Goal: Task Accomplishment & Management: Use online tool/utility

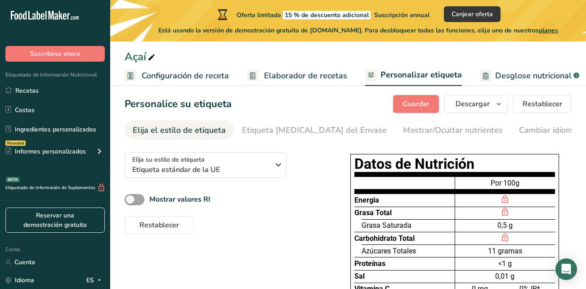
scroll to position [1, 0]
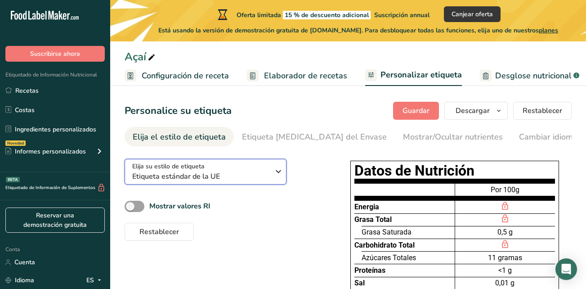
click at [247, 169] on div "Elija su estilo de etiqueta Etiqueta estándar de la UE" at bounding box center [200, 171] width 137 height 20
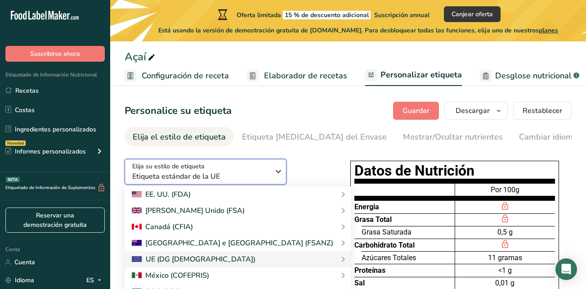
click at [247, 169] on div "Elija su estilo de etiqueta Etiqueta estándar de la UE" at bounding box center [200, 171] width 137 height 20
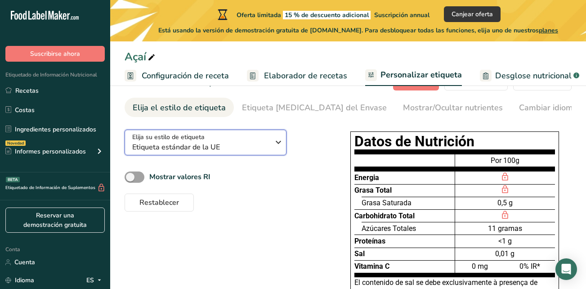
scroll to position [46, 0]
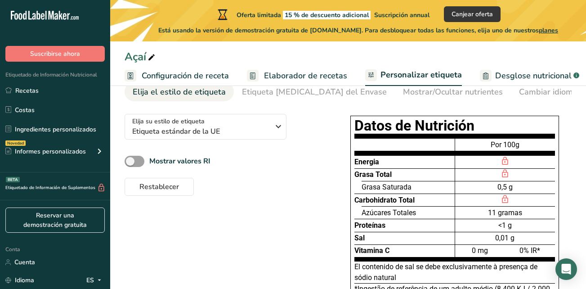
click at [417, 171] on div "Grasa Total" at bounding box center [404, 174] width 100 height 13
click at [210, 160] on b "Mostrar valores RI" at bounding box center [179, 161] width 61 height 10
click at [130, 160] on input "Mostrar valores RI" at bounding box center [128, 161] width 6 height 6
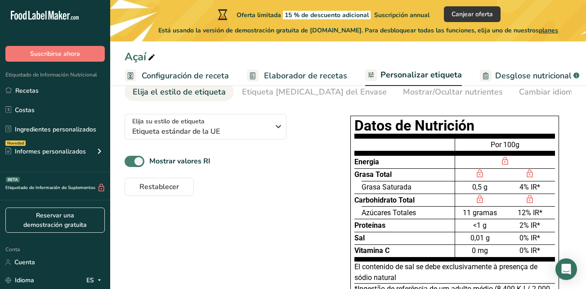
click at [210, 160] on b "Mostrar valores RI" at bounding box center [179, 161] width 61 height 10
click at [130, 160] on input "Mostrar valores RI" at bounding box center [128, 161] width 6 height 6
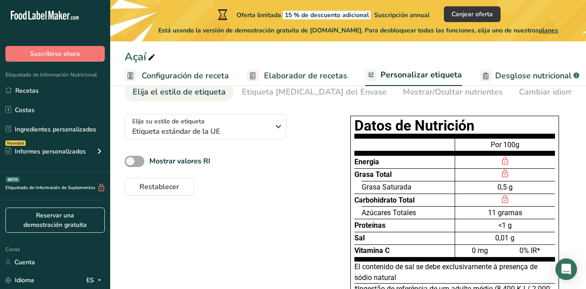
click at [210, 160] on b "Mostrar valores RI" at bounding box center [179, 161] width 61 height 10
click at [130, 160] on input "Mostrar valores RI" at bounding box center [128, 161] width 6 height 6
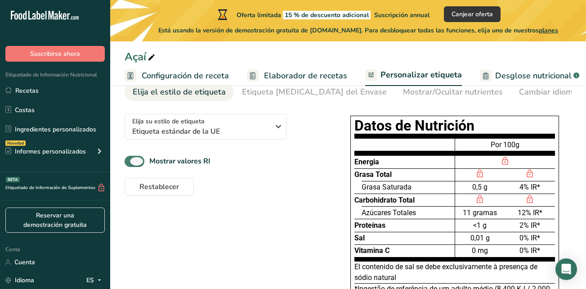
click at [210, 160] on b "Mostrar valores RI" at bounding box center [179, 161] width 61 height 10
click at [130, 160] on input "Mostrar valores RI" at bounding box center [128, 161] width 6 height 6
checkbox input "false"
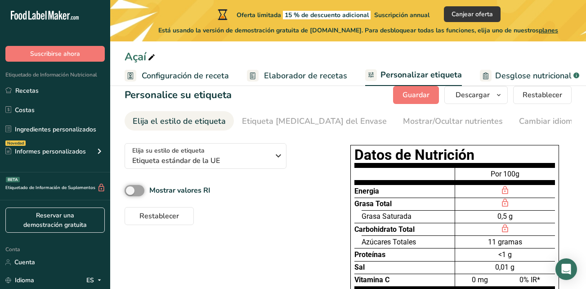
scroll to position [0, 0]
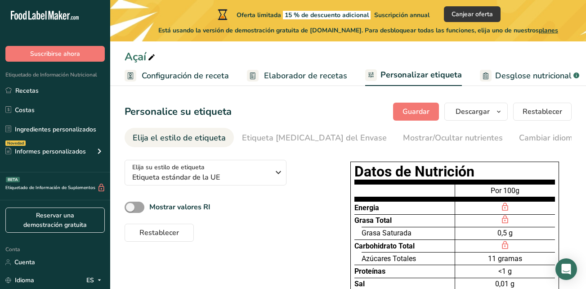
click at [537, 81] on span "Desglose nutricional" at bounding box center [533, 76] width 76 height 12
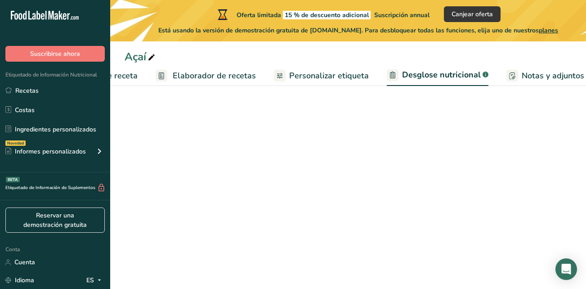
select select "Calories"
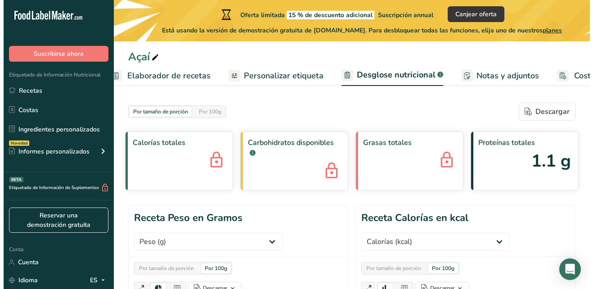
scroll to position [0, 206]
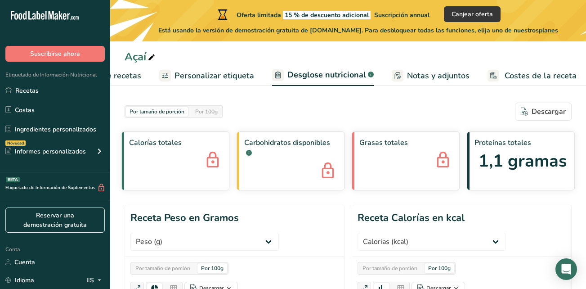
click at [213, 73] on span "Personalizar etiqueta" at bounding box center [214, 76] width 80 height 12
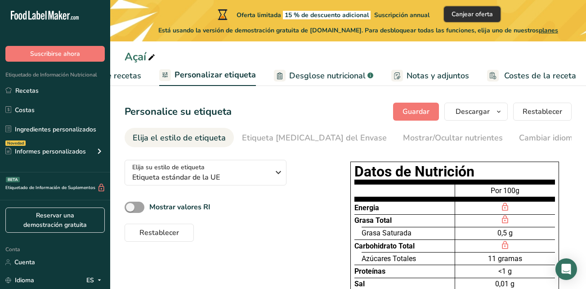
click at [476, 14] on span "Canjear oferta" at bounding box center [471, 13] width 41 height 9
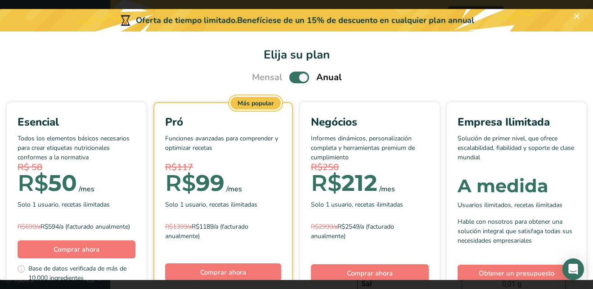
click at [305, 79] on label "Escolha seu plano de preços modal" at bounding box center [299, 76] width 20 height 11
click at [295, 79] on input "Escolha seu plano de preços modal" at bounding box center [292, 78] width 6 height 6
checkbox input "false"
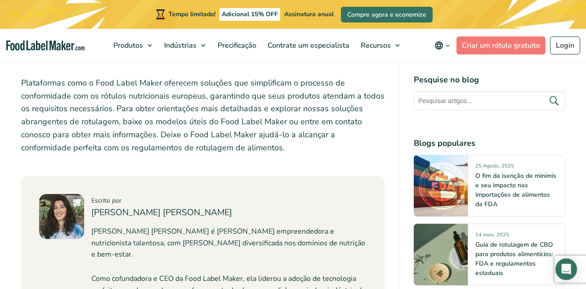
scroll to position [3192, 0]
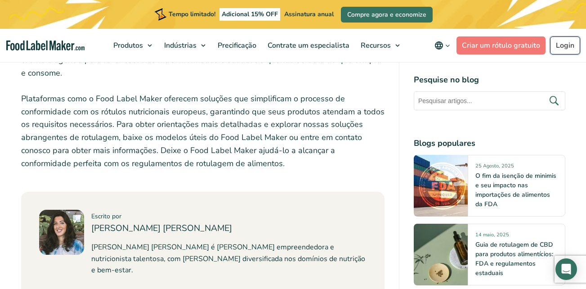
click at [559, 43] on link "Login" at bounding box center [565, 45] width 30 height 18
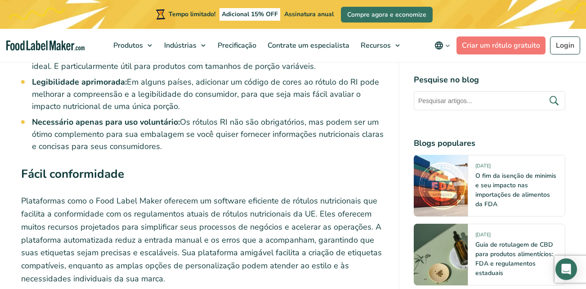
scroll to position [2792, 0]
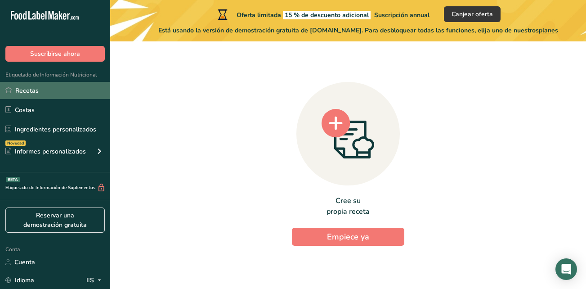
click at [39, 89] on link "Recetas" at bounding box center [55, 90] width 110 height 17
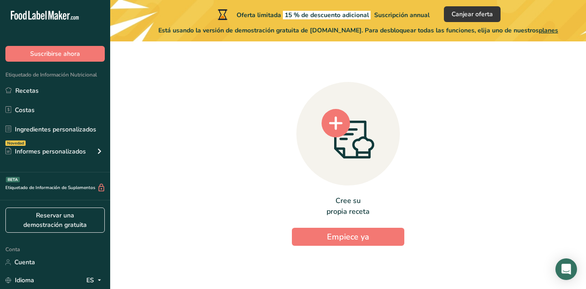
click at [52, 81] on div "Etiquetado de Información Nutricional Recetas Costas Ingredientes personalizado…" at bounding box center [55, 117] width 110 height 111
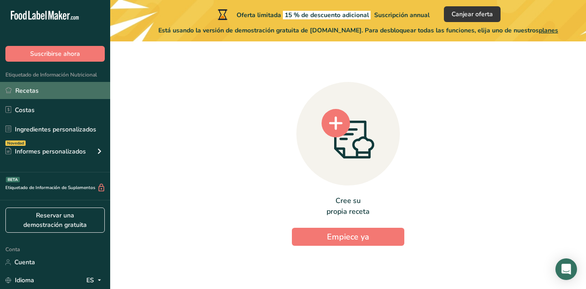
click at [60, 90] on link "Recetas" at bounding box center [55, 90] width 110 height 17
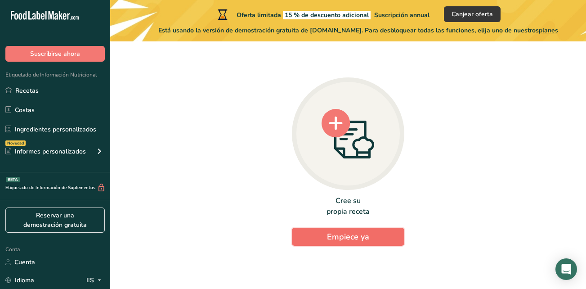
click at [336, 239] on span "Empiece ya" at bounding box center [348, 236] width 42 height 11
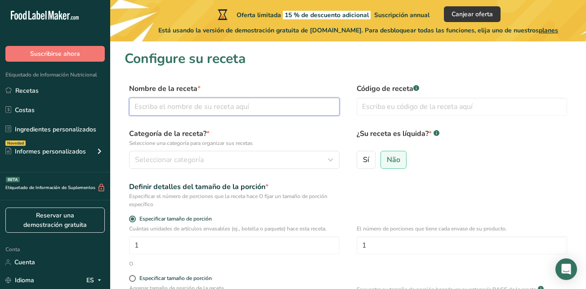
click at [271, 110] on input "text" at bounding box center [234, 107] width 210 height 18
type input "Açaí"
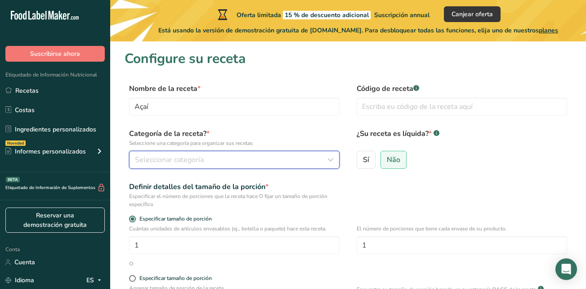
click at [262, 166] on button "Seleccionar categoría" at bounding box center [234, 160] width 210 height 18
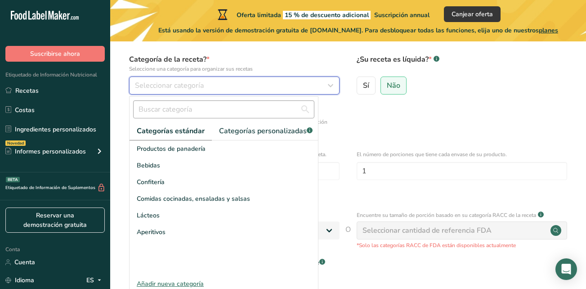
scroll to position [90, 0]
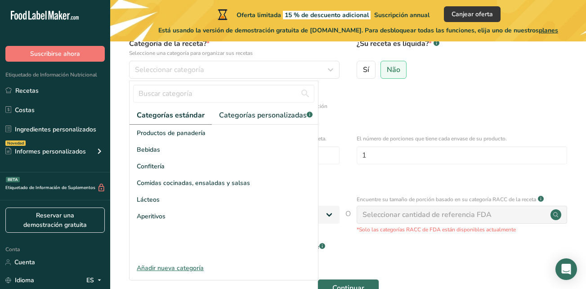
click at [444, 120] on form "Nombre de la receta * Açaí Código de receta .a-a{fill:#347362;}.b-a{fill:#fff;}…" at bounding box center [348, 147] width 447 height 309
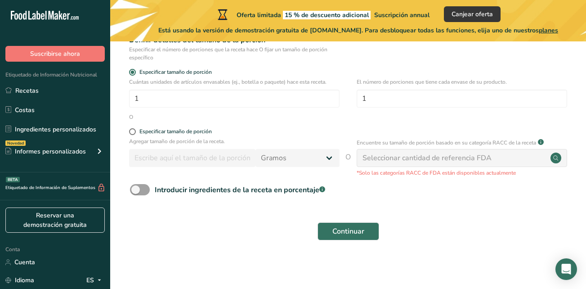
scroll to position [0, 0]
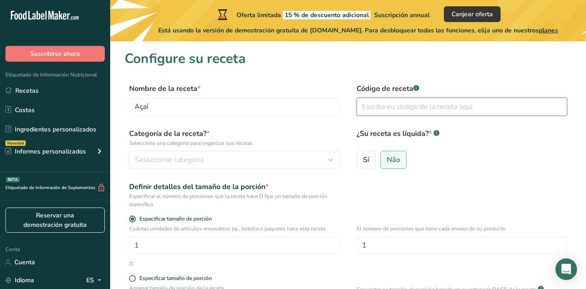
click at [415, 107] on input "text" at bounding box center [462, 107] width 210 height 18
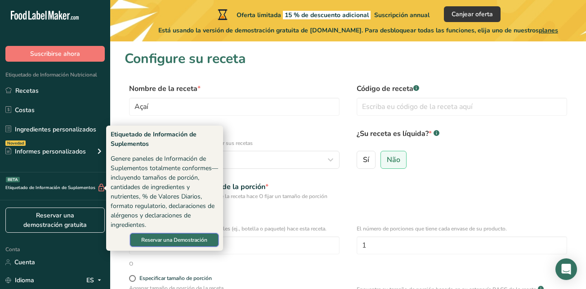
click at [177, 241] on span "Reservar una Demostración" at bounding box center [174, 240] width 66 height 8
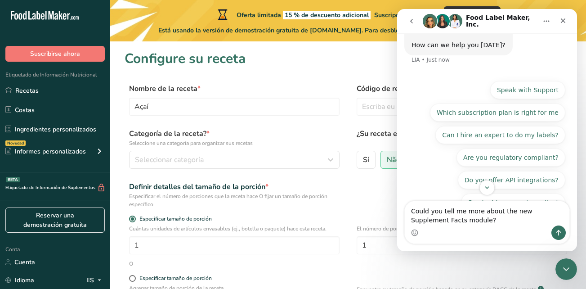
scroll to position [82, 0]
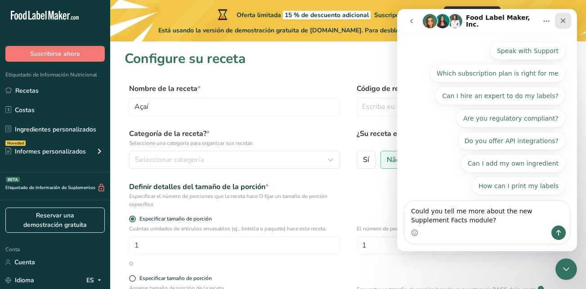
click at [567, 20] on div "Close" at bounding box center [563, 21] width 16 height 16
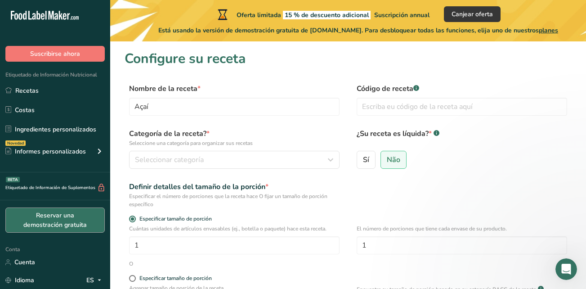
scroll to position [0, 0]
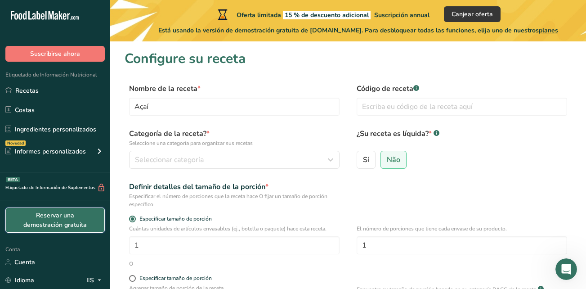
click at [47, 228] on link "Reservar una demostración gratuita" at bounding box center [54, 219] width 99 height 25
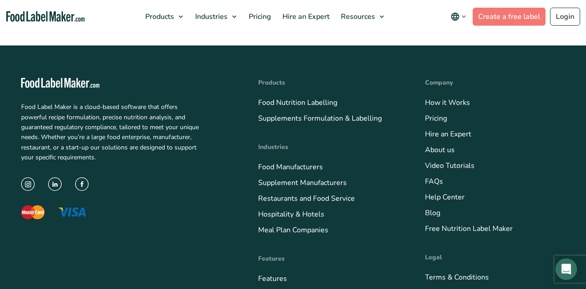
scroll to position [405, 0]
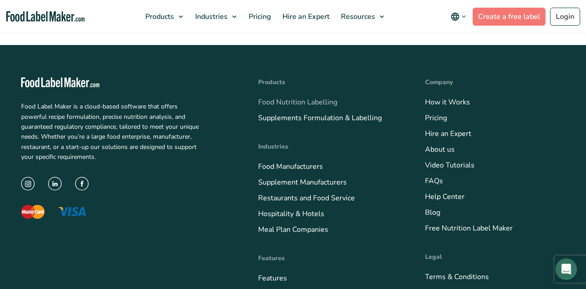
click at [328, 105] on link "Food Nutrition Labelling" at bounding box center [297, 102] width 79 height 10
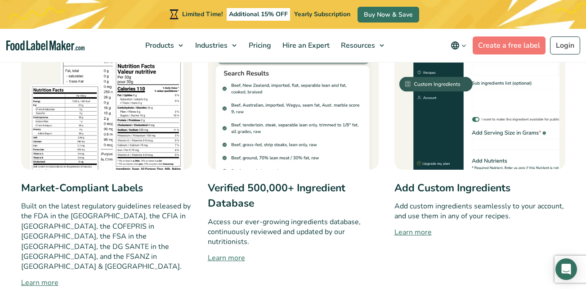
click at [31, 277] on link "Learn more" at bounding box center [106, 282] width 171 height 11
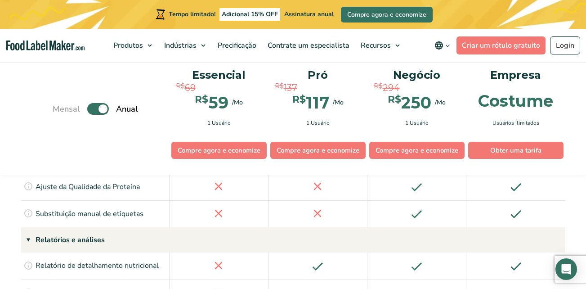
scroll to position [1259, 0]
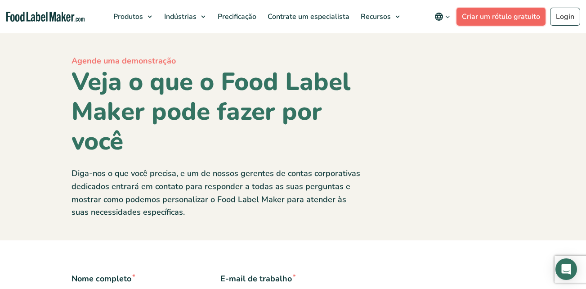
click at [495, 15] on link "Criar um rótulo gratuito" at bounding box center [500, 17] width 89 height 18
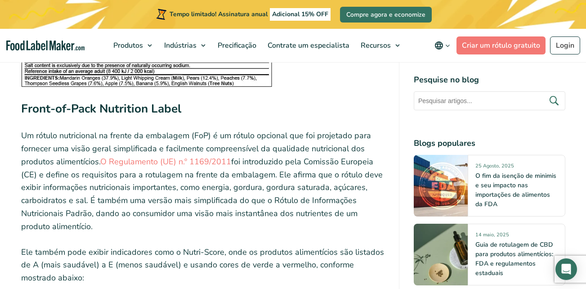
scroll to position [1439, 0]
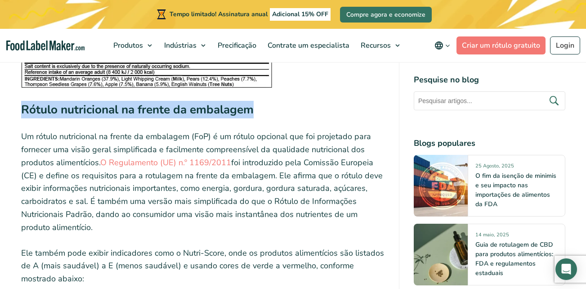
drag, startPoint x: 7, startPoint y: 91, endPoint x: 267, endPoint y: 94, distance: 260.4
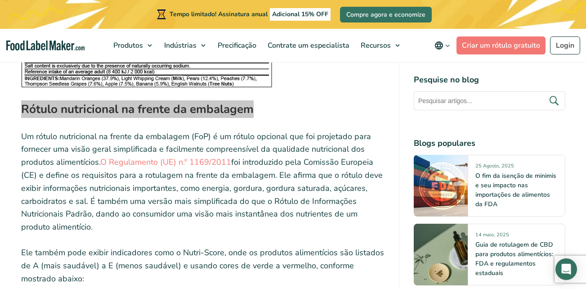
scroll to position [1529, 0]
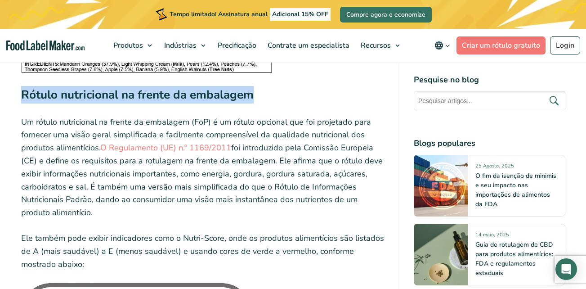
copy strong "Rótulo nutricional na frente da embalagem"
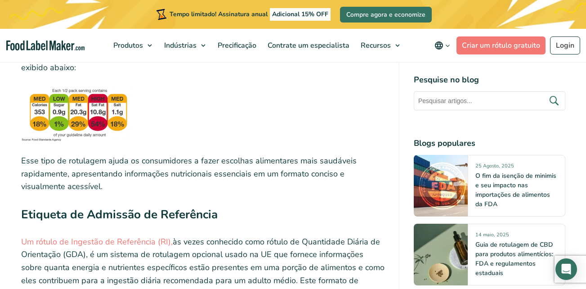
scroll to position [1933, 0]
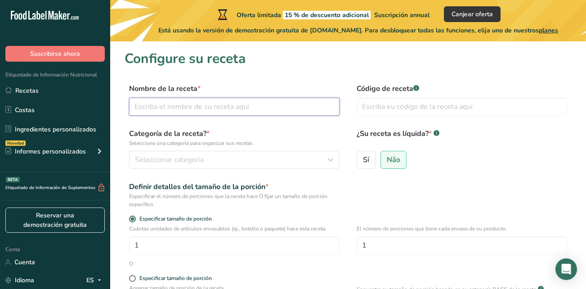
click at [166, 99] on input "text" at bounding box center [234, 107] width 210 height 18
type input "Açaí"
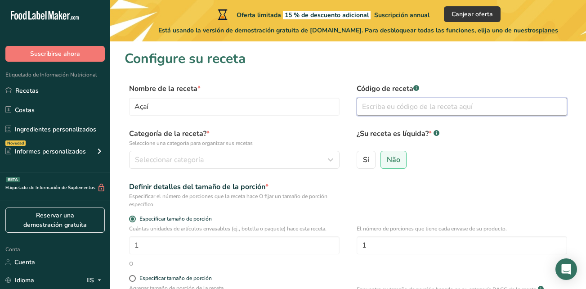
click at [374, 106] on input "text" at bounding box center [462, 107] width 210 height 18
click at [217, 170] on div "Categoría de la receta? * Seleccione una categoría para organizar sus recetas S…" at bounding box center [348, 151] width 447 height 46
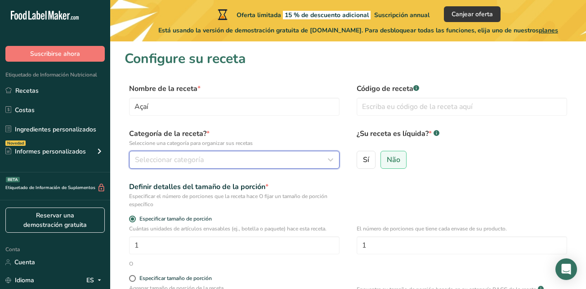
click at [217, 161] on div "Seleccionar categoría" at bounding box center [231, 159] width 193 height 11
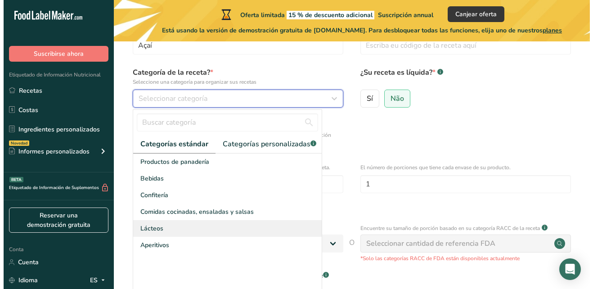
scroll to position [135, 0]
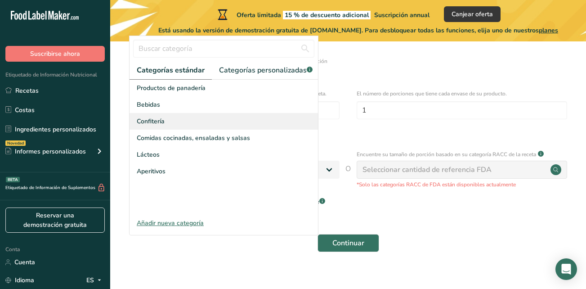
click at [272, 122] on div "Confitería" at bounding box center [223, 121] width 188 height 17
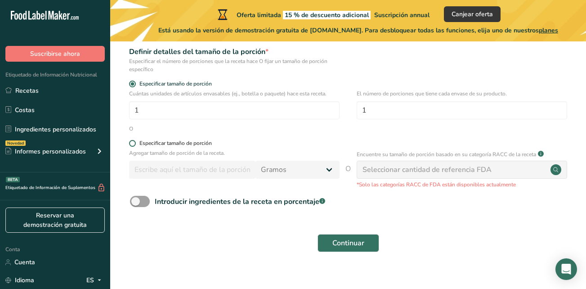
click at [192, 144] on div "Especificar tamaño de porción" at bounding box center [175, 143] width 72 height 7
click at [135, 144] on input "Especificar tamaño de porción" at bounding box center [132, 143] width 6 height 6
radio input "true"
radio input "false"
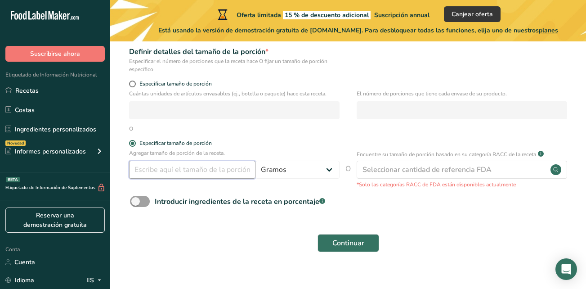
click at [216, 173] on input "number" at bounding box center [192, 170] width 126 height 18
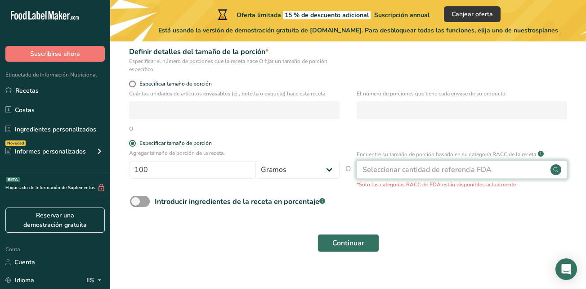
click at [469, 178] on div "Seleccionar cantidad de referencia FDA" at bounding box center [462, 170] width 210 height 18
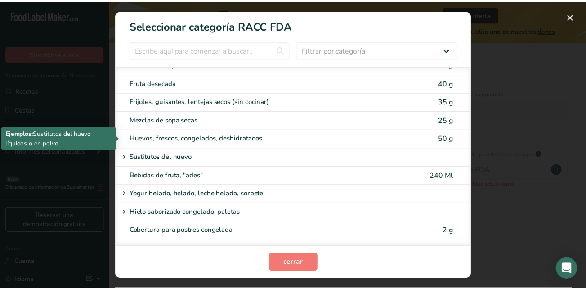
scroll to position [679, 0]
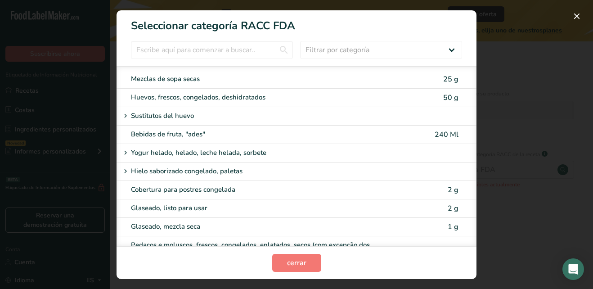
click at [243, 149] on div "Yogur helado, helado, leche helada, sorbete" at bounding box center [296, 153] width 360 height 18
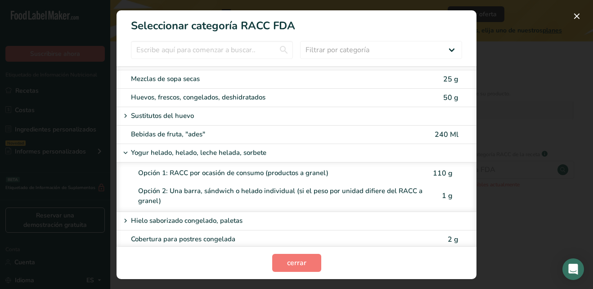
click at [262, 168] on div "Opción 1: RACC por ocasión de consumo (productos a granel)" at bounding box center [281, 173] width 287 height 10
type input "110"
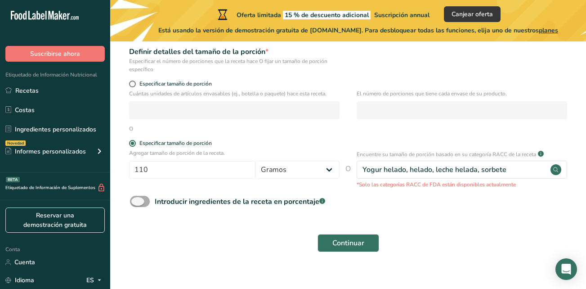
click at [250, 206] on div "Introducir ingredientes de la receta en porcentaje .a-a{fill:#347362;}.b-a{fill…" at bounding box center [240, 201] width 170 height 11
click at [136, 204] on input "Introducir ingredientes de la receta en porcentaje .a-a{fill:#347362;}.b-a{fill…" at bounding box center [133, 201] width 6 height 6
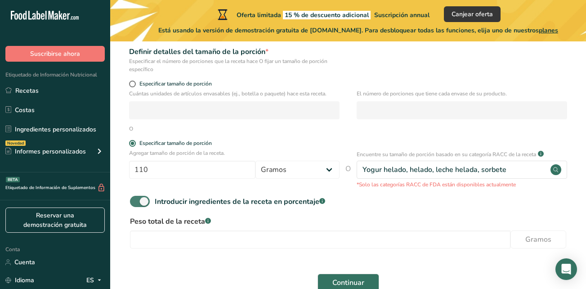
click at [253, 200] on font "Introducir ingredientes de la receta en porcentaje" at bounding box center [237, 201] width 165 height 10
click at [136, 200] on input "Introducir ingredientes de la receta en porcentaje .a-a{fill:#347362;}.b-a{fill…" at bounding box center [133, 201] width 6 height 6
checkbox input "false"
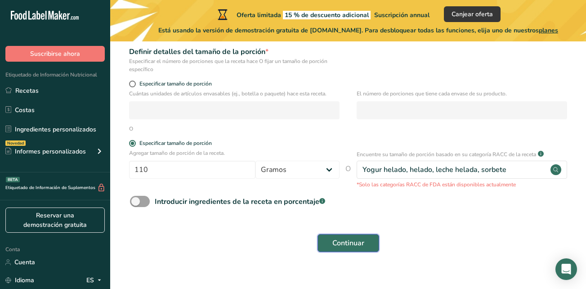
click at [348, 242] on span "Continuar" at bounding box center [348, 242] width 32 height 11
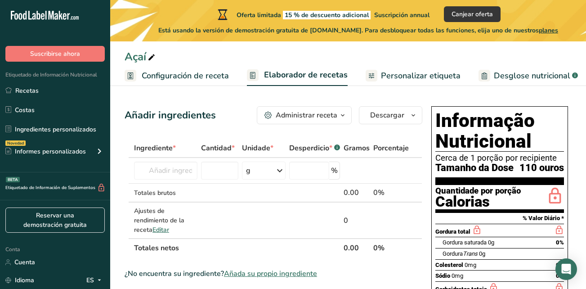
click at [199, 71] on span "Configuración de receta" at bounding box center [185, 76] width 87 height 12
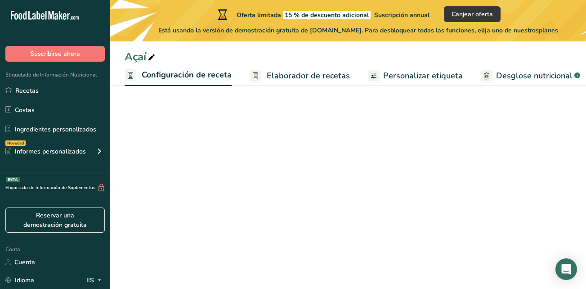
scroll to position [0, 3]
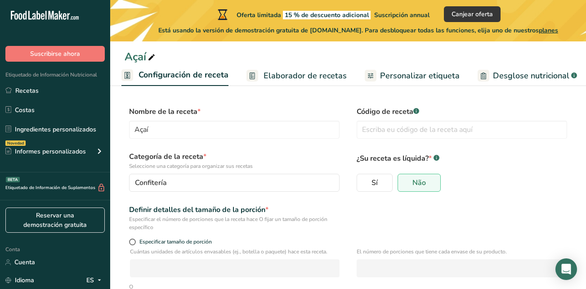
click at [302, 70] on span "Elaborador de recetas" at bounding box center [304, 76] width 83 height 12
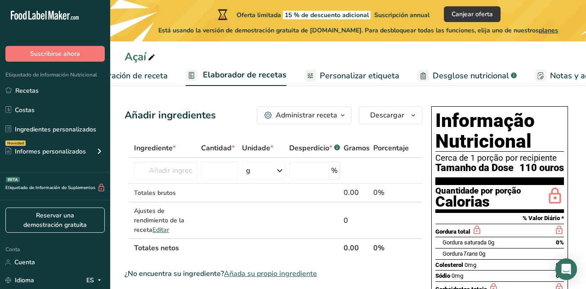
scroll to position [0, 125]
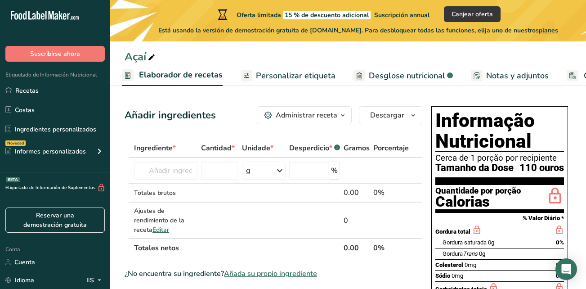
click at [298, 74] on span "Personalizar etiqueta" at bounding box center [296, 76] width 80 height 12
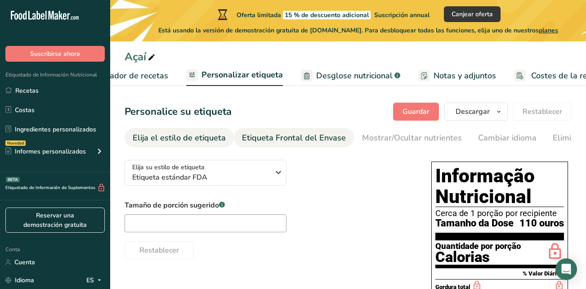
scroll to position [0, 206]
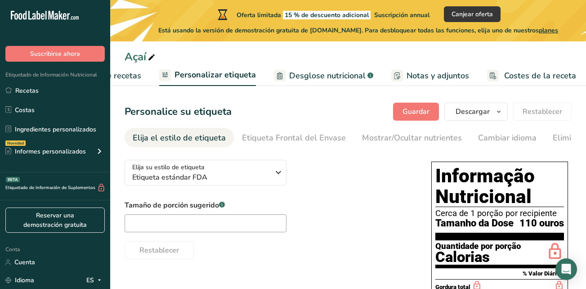
click at [182, 134] on div "Elija el estilo de etiqueta" at bounding box center [179, 138] width 93 height 12
click at [212, 173] on div "Elija su estilo de etiqueta Etiqueta estándar FDA" at bounding box center [200, 172] width 137 height 20
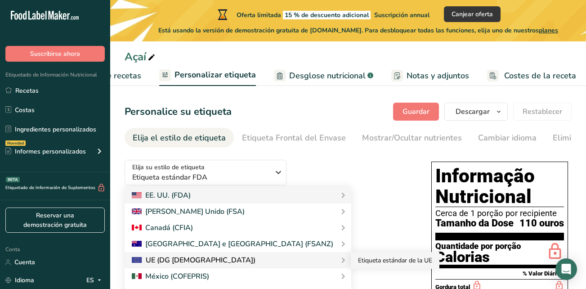
click at [351, 261] on link "Etiqueta estándar de la UE" at bounding box center [395, 260] width 89 height 17
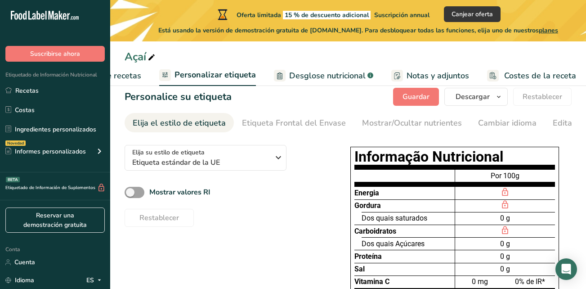
scroll to position [0, 0]
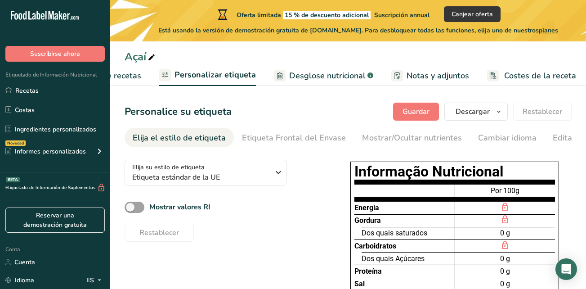
drag, startPoint x: 541, startPoint y: 239, endPoint x: 345, endPoint y: 178, distance: 205.2
click at [345, 178] on div "Informação Nutricional Energia Gordura Dos quais saturados Carboidratos Dos qua…" at bounding box center [455, 265] width 234 height 214
click at [548, 189] on div "Por 100g" at bounding box center [505, 192] width 100 height 17
click at [476, 110] on span "Descargar" at bounding box center [472, 111] width 34 height 11
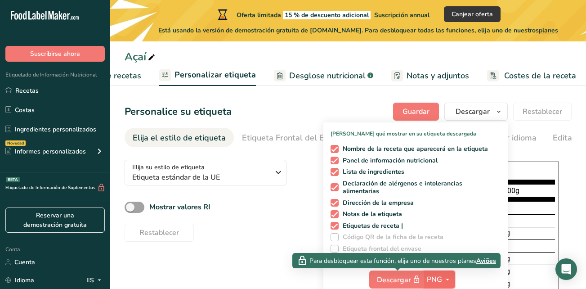
click at [442, 281] on span "PNG" at bounding box center [434, 279] width 15 height 11
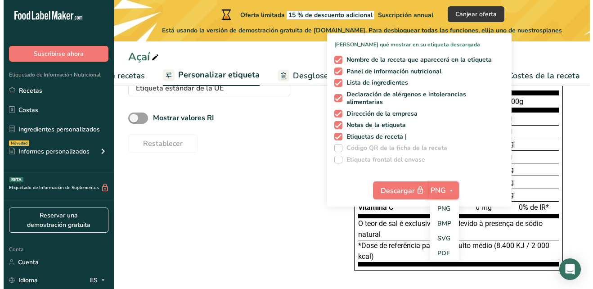
scroll to position [90, 0]
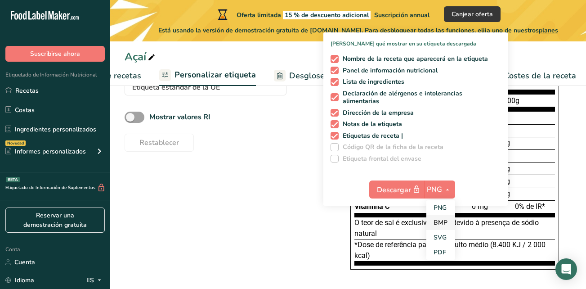
click at [448, 226] on link "BMP" at bounding box center [440, 222] width 29 height 15
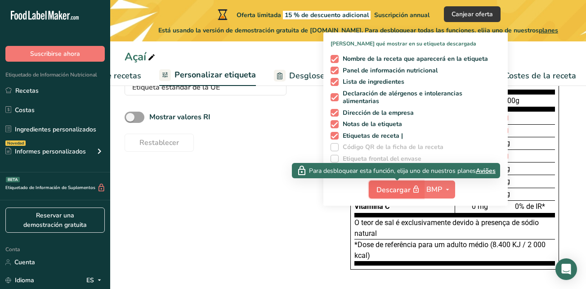
click at [409, 186] on font "Descargar" at bounding box center [393, 190] width 34 height 10
click at [413, 184] on span "button" at bounding box center [416, 189] width 11 height 11
click at [481, 172] on span "Aviões" at bounding box center [486, 170] width 20 height 9
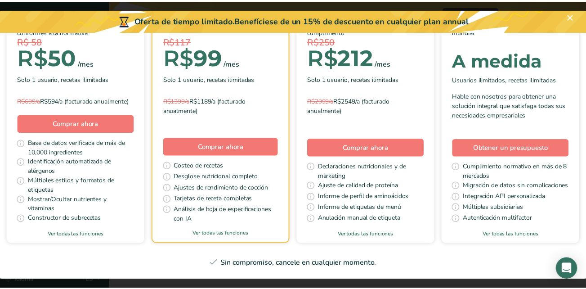
scroll to position [0, 0]
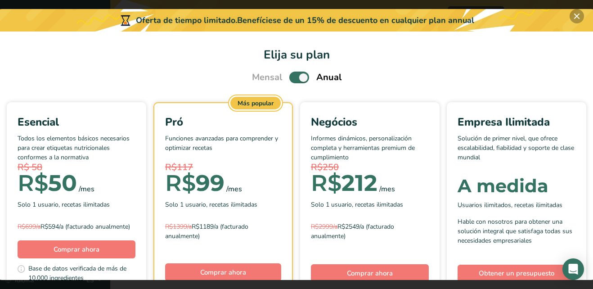
click at [573, 16] on button "Escolha seu plano de preços modal" at bounding box center [576, 16] width 14 height 14
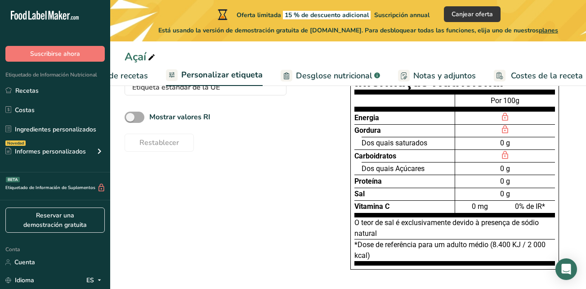
click at [182, 122] on b "Mostrar valores RI" at bounding box center [179, 117] width 61 height 10
click at [130, 120] on input "Mostrar valores RI" at bounding box center [128, 117] width 6 height 6
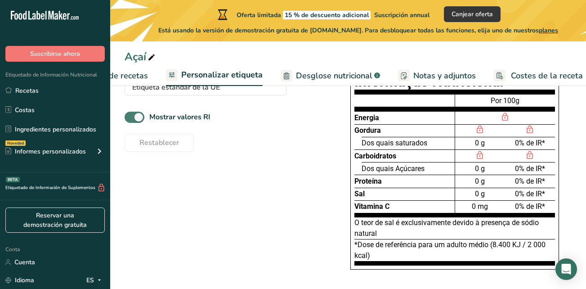
click at [182, 122] on b "Mostrar valores RI" at bounding box center [179, 117] width 61 height 10
click at [130, 120] on input "Mostrar valores RI" at bounding box center [128, 117] width 6 height 6
checkbox input "false"
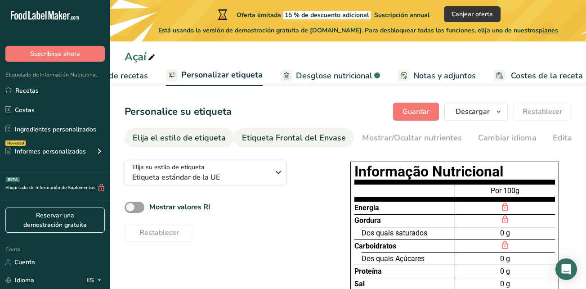
click at [320, 129] on link "Etiqueta Frontal del Envase" at bounding box center [294, 138] width 104 height 20
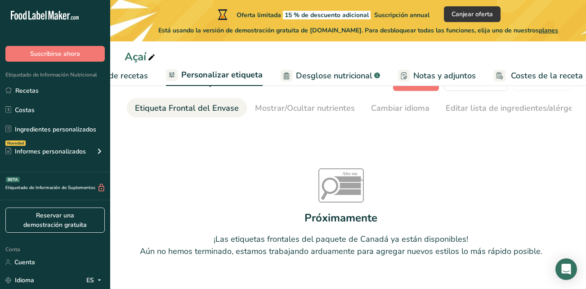
scroll to position [60, 0]
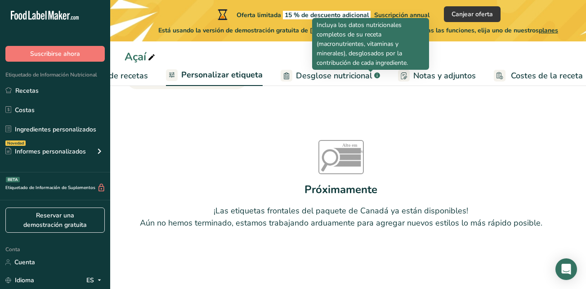
click at [359, 70] on span "Desglose nutricional" at bounding box center [334, 76] width 76 height 12
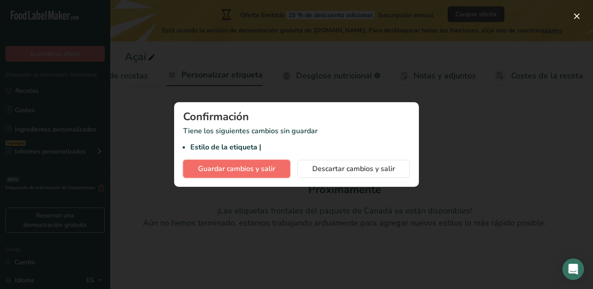
click at [261, 175] on button "Guardar cambios y salir" at bounding box center [236, 169] width 107 height 18
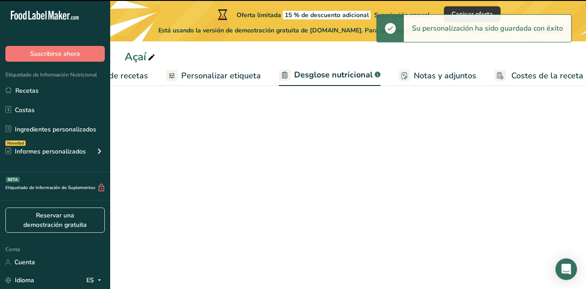
select select "Calories"
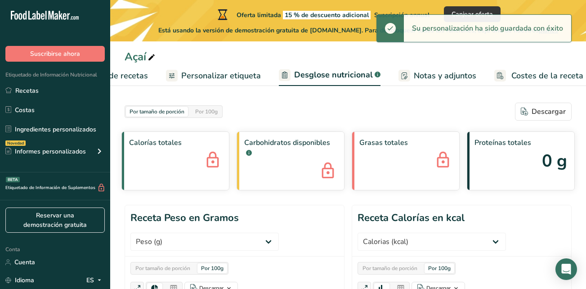
click at [424, 80] on span "Notas y adjuntos" at bounding box center [445, 76] width 62 height 12
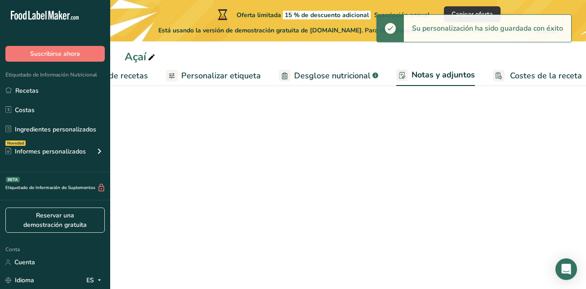
scroll to position [0, 205]
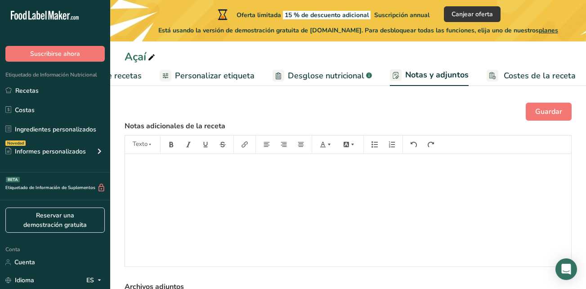
click at [496, 78] on link "Costes de la receta" at bounding box center [530, 76] width 89 height 20
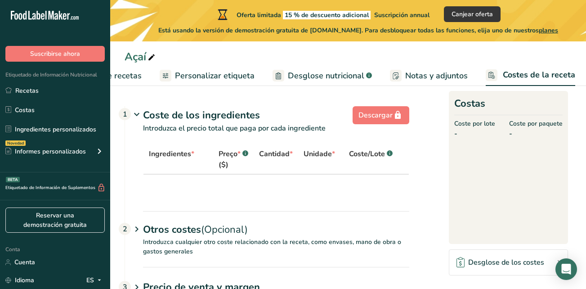
click at [202, 72] on span "Personalizar etiqueta" at bounding box center [215, 76] width 80 height 12
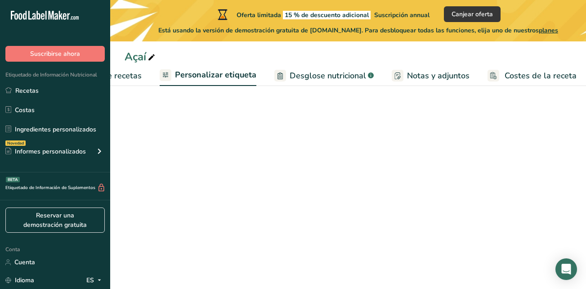
scroll to position [0, 206]
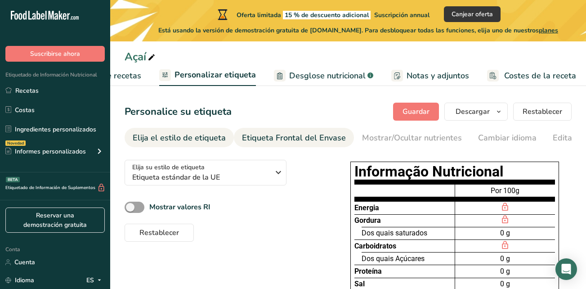
click at [312, 143] on div "Etiqueta Frontal del Envase" at bounding box center [294, 138] width 104 height 12
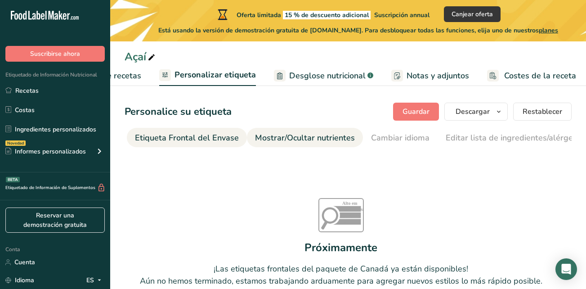
click at [331, 138] on font "Mostrar/Ocultar nutrientes" at bounding box center [305, 137] width 100 height 11
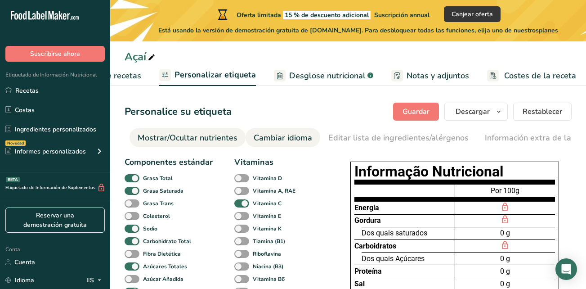
click at [299, 139] on font "Cambiar idioma" at bounding box center [283, 137] width 58 height 11
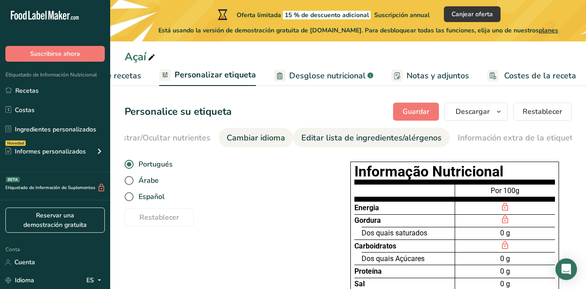
scroll to position [0, 252]
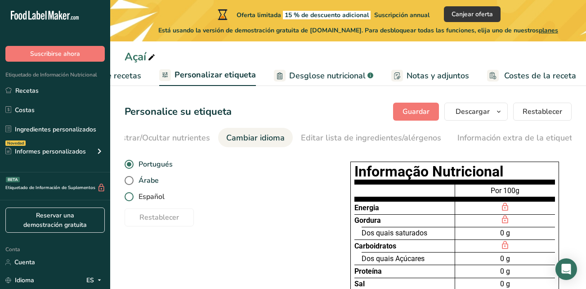
click at [161, 195] on span "Español" at bounding box center [149, 196] width 31 height 9
click at [130, 195] on input "Español" at bounding box center [128, 197] width 6 height 6
radio input "true"
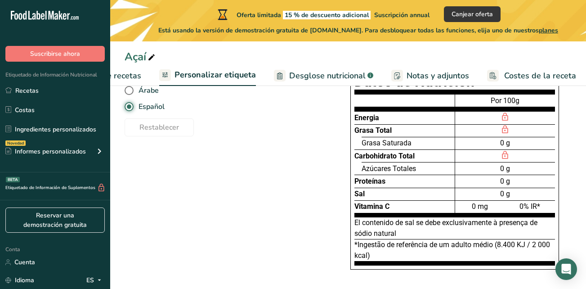
scroll to position [0, 0]
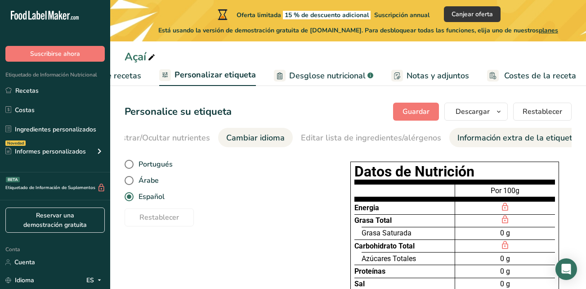
click at [478, 133] on div "Información extra de la etiqueta" at bounding box center [517, 138] width 120 height 12
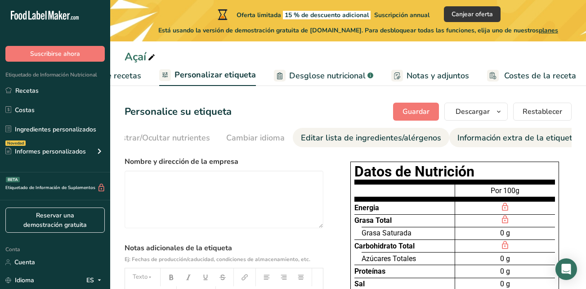
click at [371, 138] on div "Editar lista de ingredientes/alérgenos" at bounding box center [371, 138] width 140 height 12
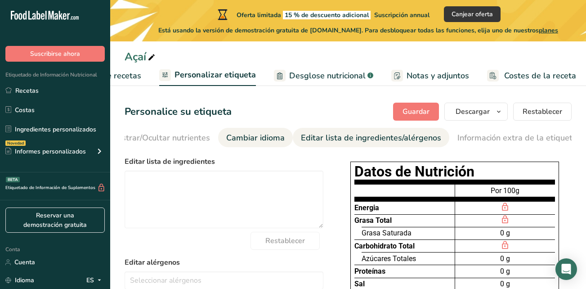
click at [240, 130] on link "Cambiar idioma" at bounding box center [255, 138] width 58 height 20
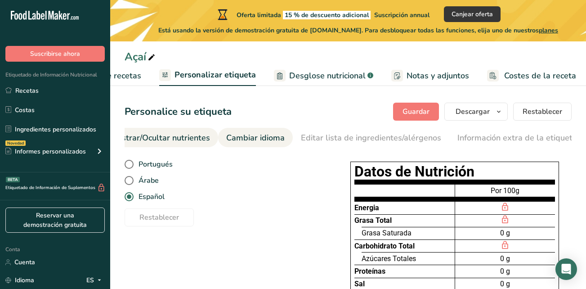
click at [196, 139] on font "Mostrar/Ocultar nutrientes" at bounding box center [160, 137] width 100 height 11
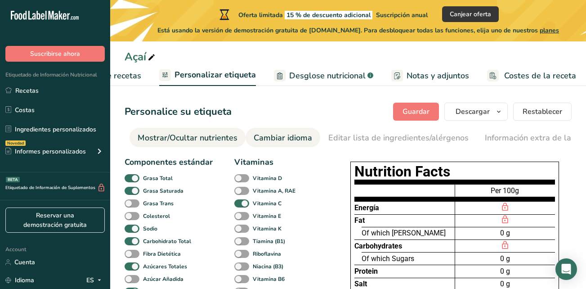
click at [281, 140] on font "Cambiar idioma" at bounding box center [283, 137] width 58 height 11
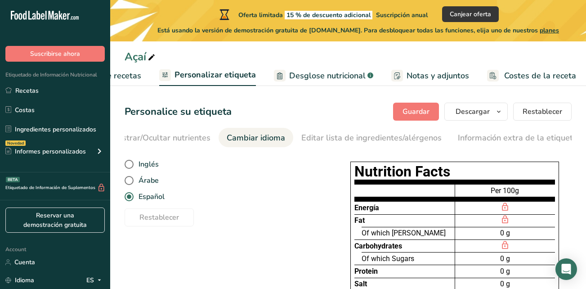
scroll to position [0, 252]
click at [152, 196] on span "Español" at bounding box center [149, 196] width 31 height 9
click at [130, 196] on input "Español" at bounding box center [128, 197] width 6 height 6
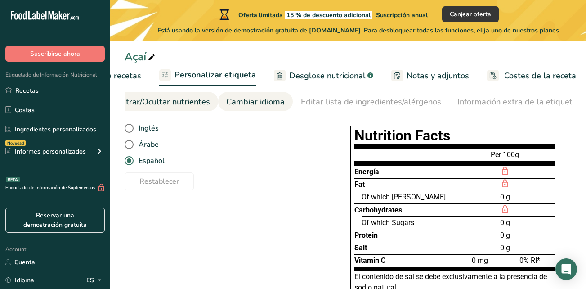
scroll to position [0, 0]
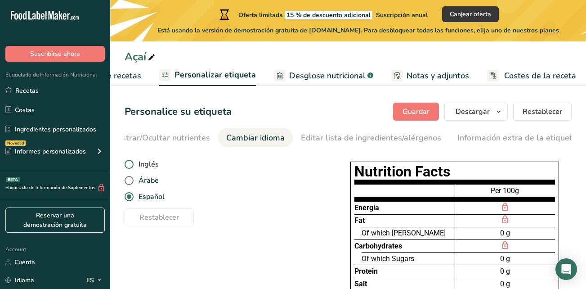
click at [151, 166] on span "Inglés" at bounding box center [146, 164] width 25 height 9
click at [130, 166] on input "Inglés" at bounding box center [128, 164] width 6 height 6
radio input "true"
radio input "false"
click at [151, 184] on span "Árabe" at bounding box center [146, 180] width 25 height 9
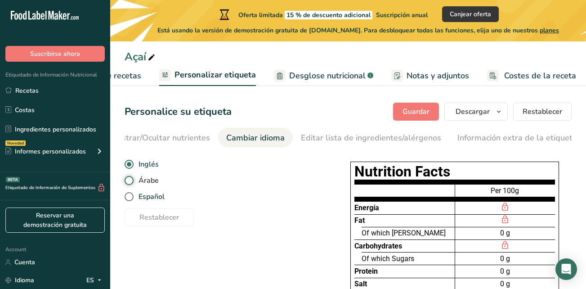
click at [130, 183] on input "Árabe" at bounding box center [128, 181] width 6 height 6
radio input "true"
radio input "false"
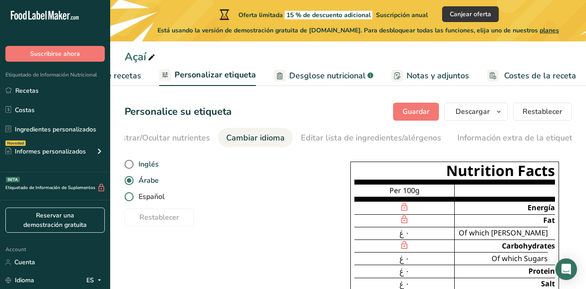
click at [151, 198] on span "Español" at bounding box center [149, 196] width 31 height 9
click at [130, 198] on input "Español" at bounding box center [128, 197] width 6 height 6
radio input "true"
radio input "false"
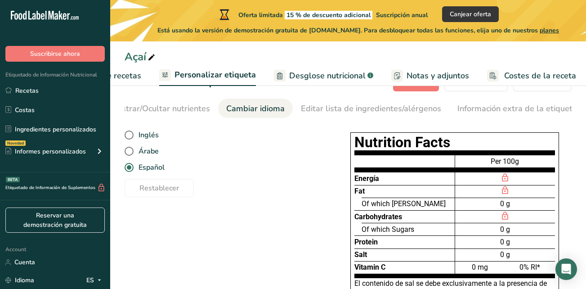
scroll to position [45, 0]
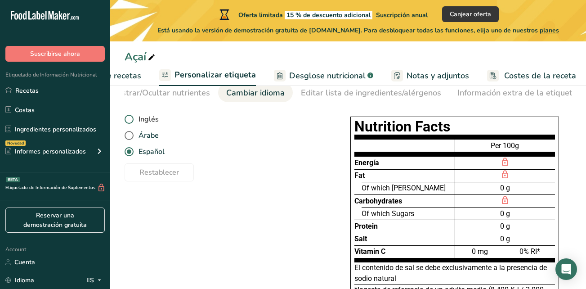
click at [153, 119] on span "Inglés" at bounding box center [146, 119] width 25 height 9
click at [130, 119] on input "Inglés" at bounding box center [128, 119] width 6 height 6
radio input "true"
click at [154, 156] on span "Español" at bounding box center [149, 151] width 31 height 9
click at [130, 155] on input "Español" at bounding box center [128, 152] width 6 height 6
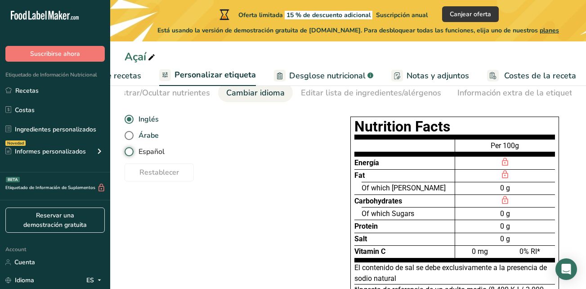
radio input "true"
radio input "false"
click at [216, 69] on span "Personalizar etiqueta" at bounding box center [214, 75] width 81 height 12
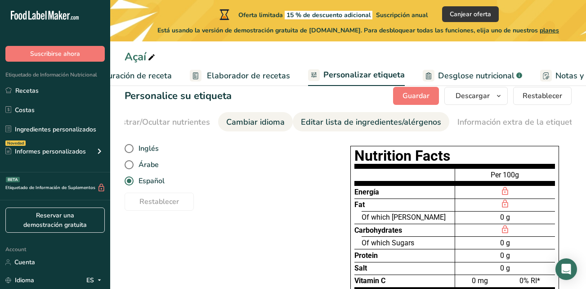
scroll to position [0, 0]
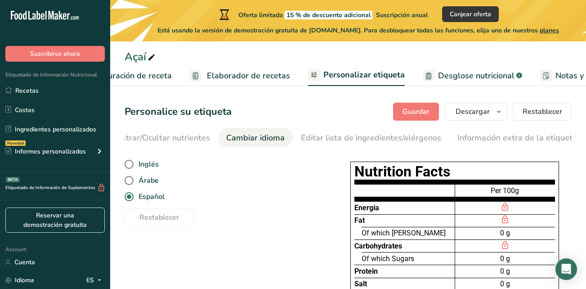
drag, startPoint x: 307, startPoint y: 146, endPoint x: 267, endPoint y: 145, distance: 39.6
click at [268, 145] on ul "Elija el estilo de etiqueta Etiqueta Frontal del Envase Mostrar/Ocultar nutrien…" at bounding box center [96, 137] width 447 height 19
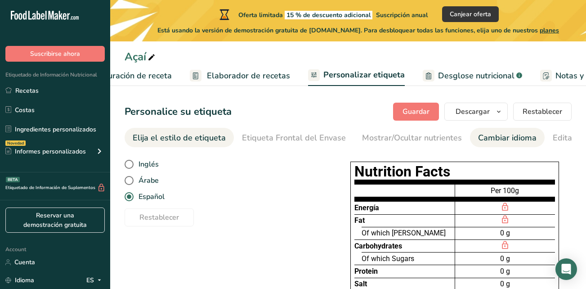
click at [148, 142] on div "Elija el estilo de etiqueta" at bounding box center [179, 138] width 93 height 12
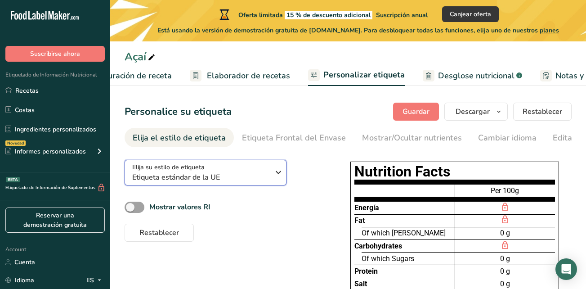
click at [241, 178] on span "Etiqueta estándar de la UE" at bounding box center [200, 177] width 137 height 11
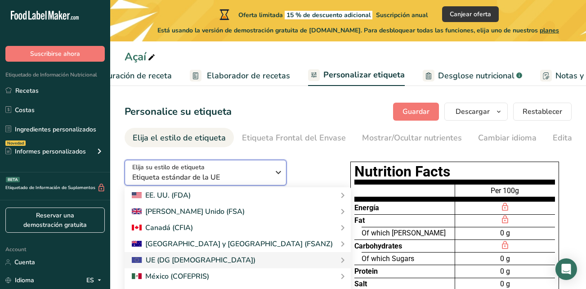
click at [241, 178] on span "Etiqueta estándar de la UE" at bounding box center [200, 177] width 137 height 11
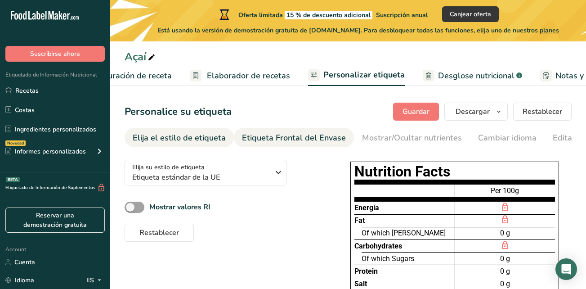
click at [312, 146] on link "Etiqueta Frontal del Envase" at bounding box center [294, 138] width 104 height 20
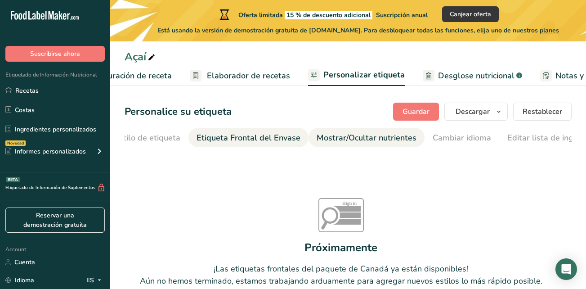
scroll to position [0, 107]
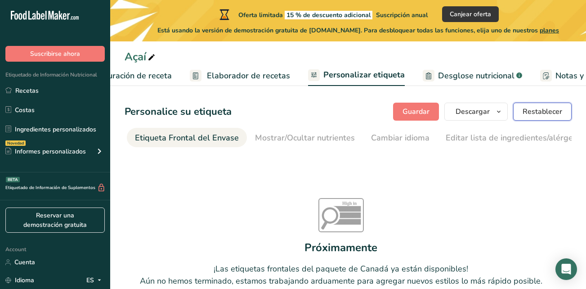
click at [547, 108] on span "Restablecer" at bounding box center [542, 111] width 40 height 11
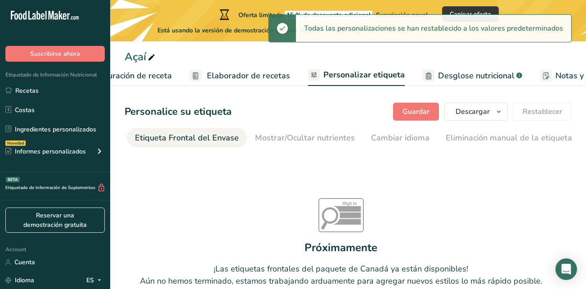
drag, startPoint x: 358, startPoint y: 151, endPoint x: 185, endPoint y: 149, distance: 173.1
click at [186, 149] on section "Personalice su etiqueta [GEOGRAPHIC_DATA] [GEOGRAPHIC_DATA] [PERSON_NAME] qué m…" at bounding box center [348, 217] width 476 height 259
drag, startPoint x: 185, startPoint y: 149, endPoint x: 174, endPoint y: 139, distance: 14.3
click at [174, 139] on div "Etiqueta Frontal del Envase" at bounding box center [187, 138] width 104 height 12
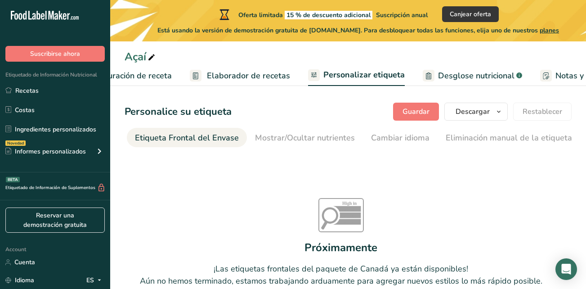
scroll to position [0, 0]
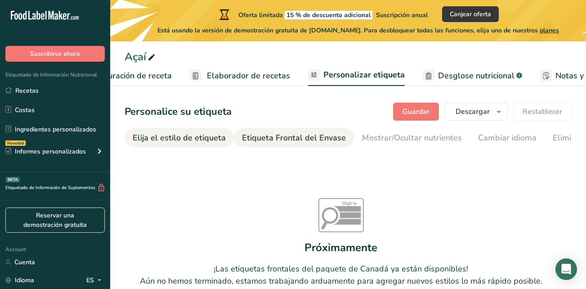
click at [176, 133] on div "Elija el estilo de etiqueta" at bounding box center [179, 138] width 93 height 12
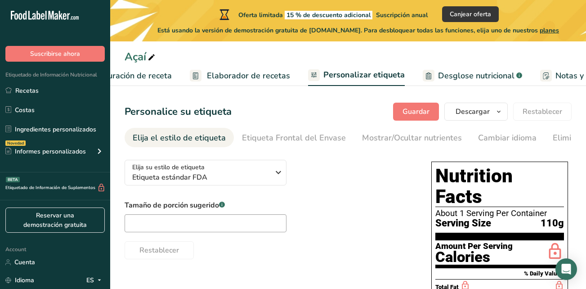
click at [355, 212] on div "Tamaño de porción sugerido .a-a{fill:#347362;}.b-a{fill:#fff;} Restablecer" at bounding box center [269, 229] width 289 height 59
click at [232, 179] on span "Etiqueta estándar FDA" at bounding box center [200, 177] width 137 height 11
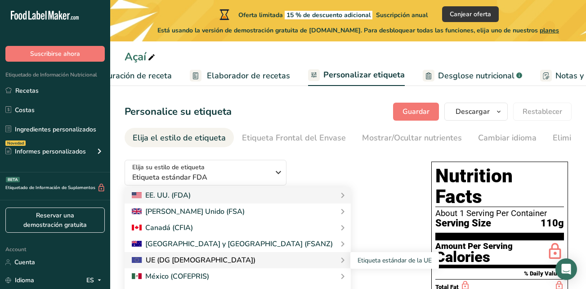
click at [227, 260] on div "UE (DG [DEMOGRAPHIC_DATA])" at bounding box center [238, 259] width 212 height 11
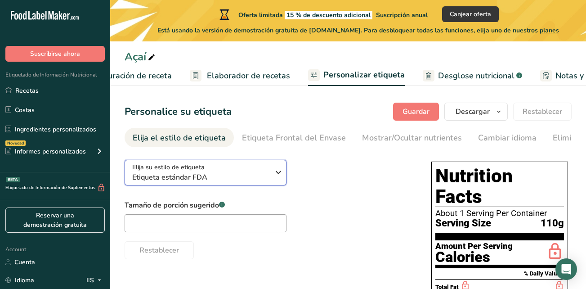
click at [210, 174] on span "Etiqueta estándar FDA" at bounding box center [200, 177] width 137 height 11
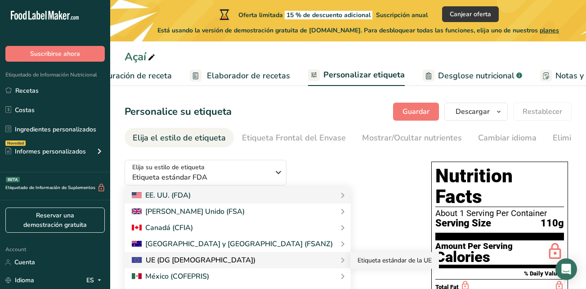
click at [350, 260] on link "Etiqueta estándar de la UE" at bounding box center [394, 260] width 89 height 17
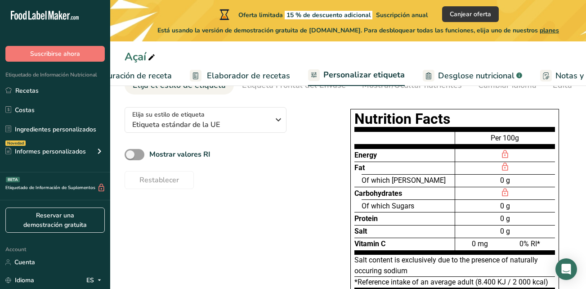
scroll to position [4, 0]
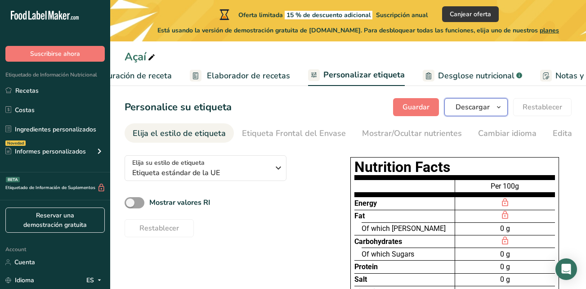
click at [483, 112] on span "Descargar" at bounding box center [472, 107] width 34 height 11
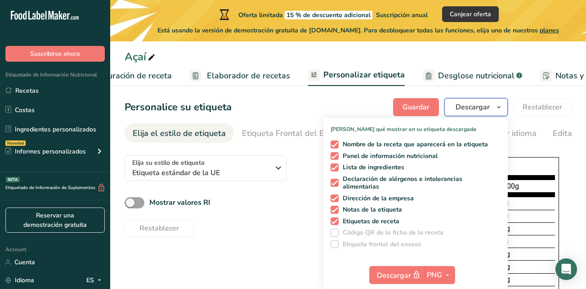
click at [483, 112] on span "Descargar" at bounding box center [472, 107] width 34 height 11
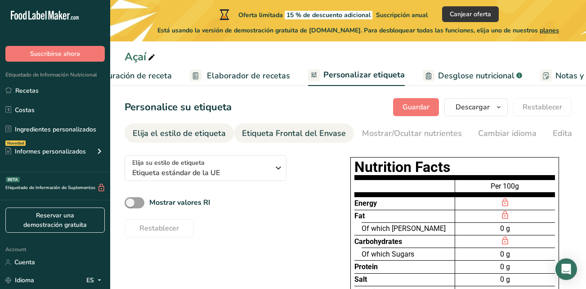
click at [309, 137] on div "Etiqueta Frontal del Envase" at bounding box center [294, 133] width 104 height 12
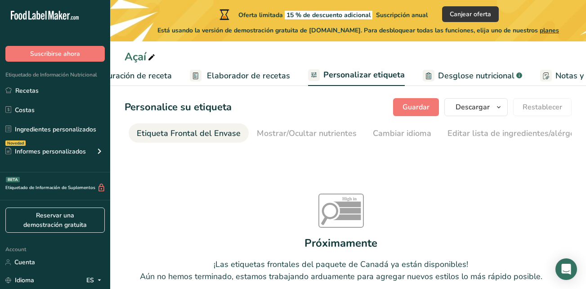
scroll to position [0, 107]
click at [341, 212] on icon at bounding box center [349, 211] width 21 height 6
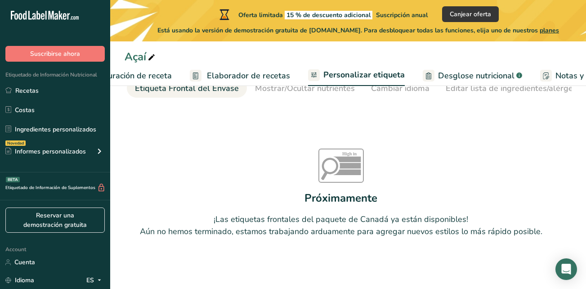
scroll to position [0, 0]
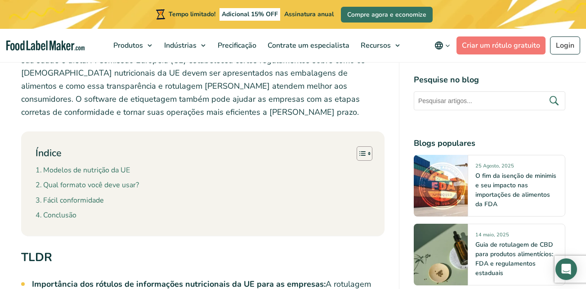
scroll to position [405, 0]
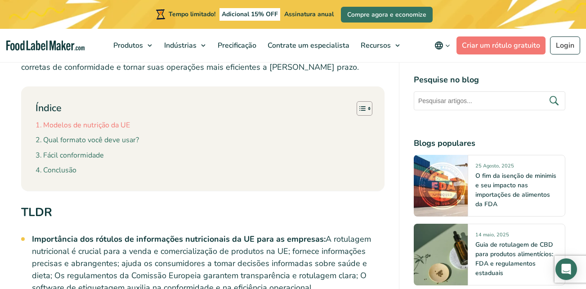
click at [122, 120] on link "Modelos de nutrição da UE" at bounding box center [83, 126] width 94 height 12
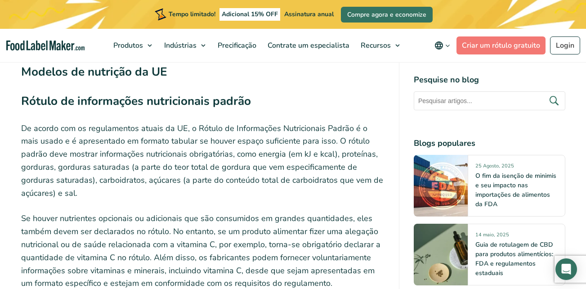
scroll to position [1092, 0]
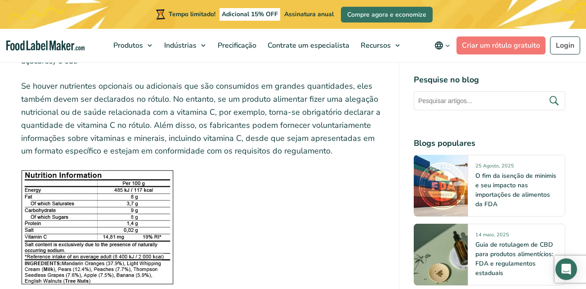
click at [127, 206] on img at bounding box center [97, 227] width 152 height 114
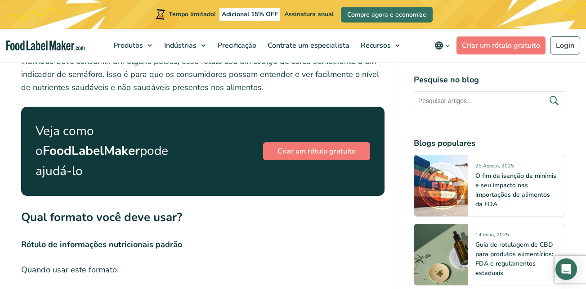
scroll to position [2216, 0]
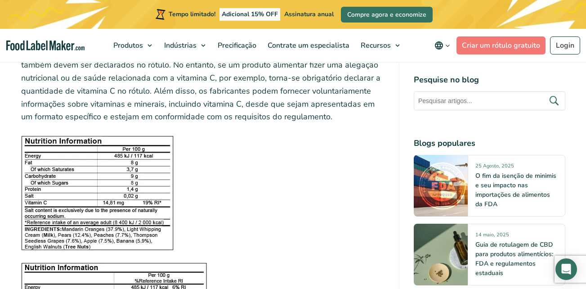
scroll to position [1124, 0]
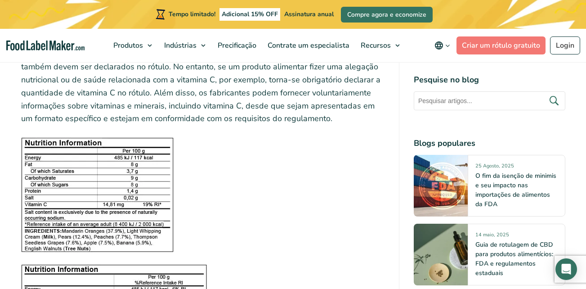
click at [121, 187] on img at bounding box center [97, 195] width 152 height 114
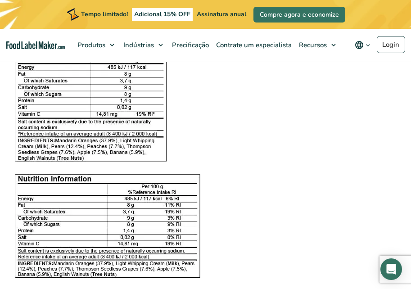
click at [156, 197] on img at bounding box center [107, 225] width 186 height 103
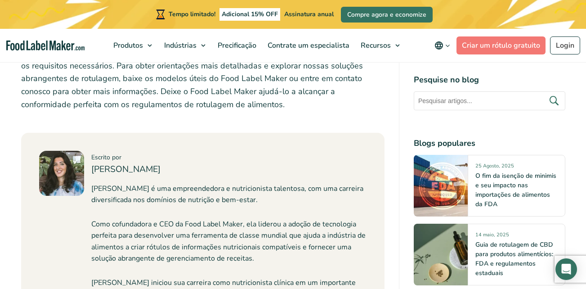
scroll to position [3238, 0]
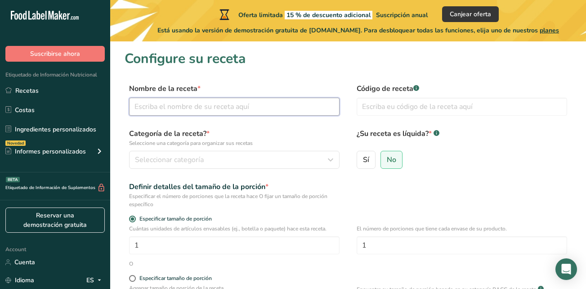
click at [225, 115] on input "text" at bounding box center [234, 107] width 210 height 18
type input "Açaí"
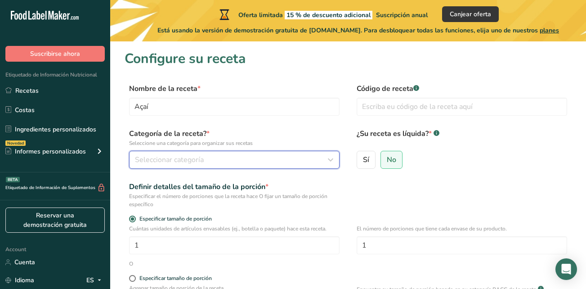
click at [235, 162] on div "Seleccionar categoría" at bounding box center [231, 159] width 193 height 11
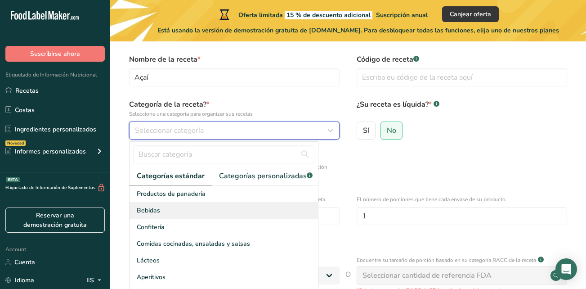
scroll to position [45, 0]
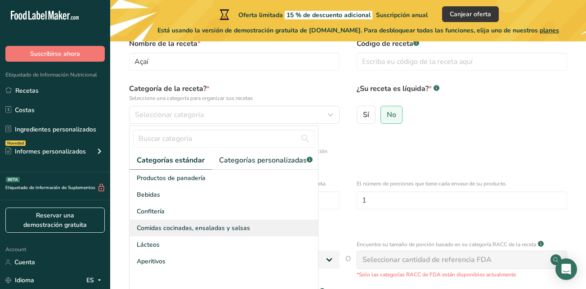
click at [216, 232] on span "Comidas cocinadas, ensaladas y salsas" at bounding box center [193, 227] width 113 height 9
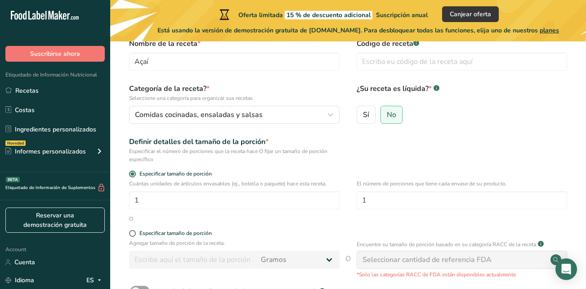
click at [263, 125] on div "Categoría de la receta? * Seleccione una categoría para organizar sus recetas C…" at bounding box center [348, 106] width 447 height 46
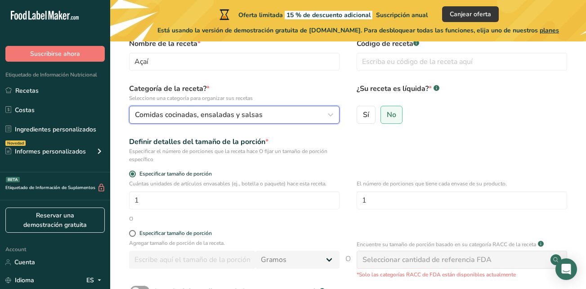
click at [263, 119] on div "Comidas cocinadas, ensaladas y salsas" at bounding box center [231, 114] width 193 height 11
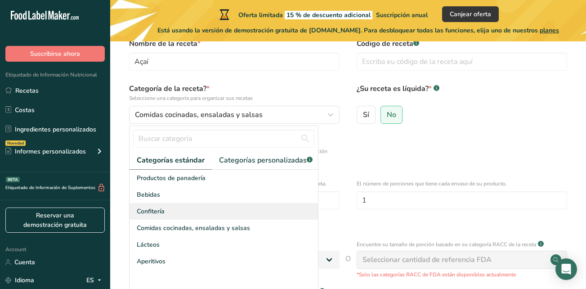
click at [223, 215] on div "Confitería" at bounding box center [223, 211] width 188 height 17
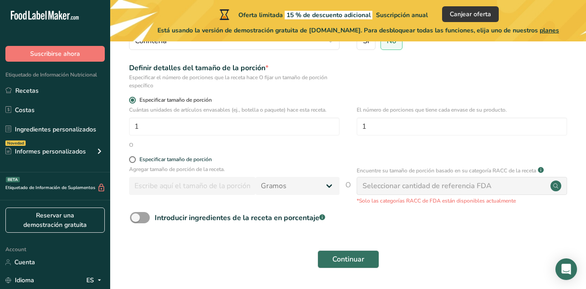
scroll to position [135, 0]
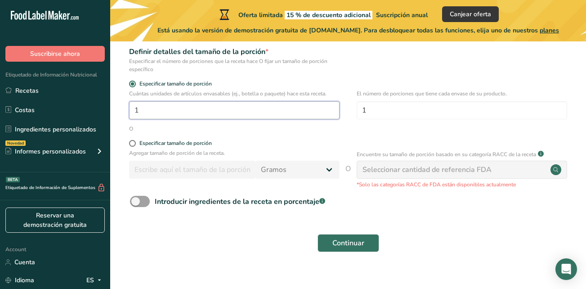
click at [212, 107] on input "1" at bounding box center [234, 110] width 210 height 18
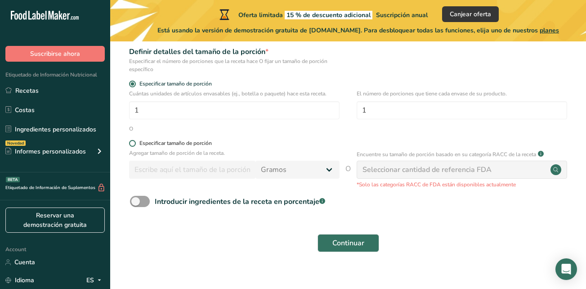
click at [213, 145] on label "Especificar tamaño de porción" at bounding box center [234, 143] width 210 height 7
click at [135, 145] on input "Especificar tamaño de porción" at bounding box center [132, 143] width 6 height 6
radio input "true"
radio input "false"
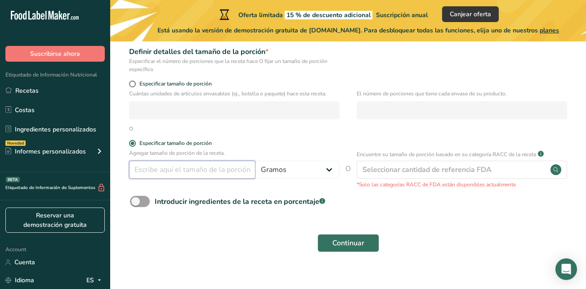
click at [223, 164] on input "number" at bounding box center [192, 170] width 126 height 18
type input "100"
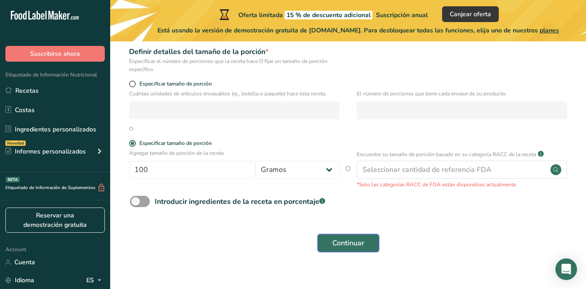
click at [345, 245] on span "Continuar" at bounding box center [348, 242] width 32 height 11
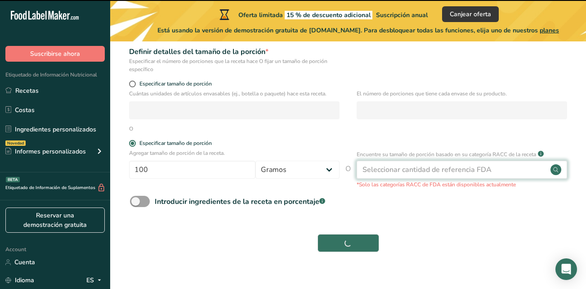
click at [403, 169] on div "Seleccionar cantidad de referencia FDA" at bounding box center [426, 169] width 129 height 11
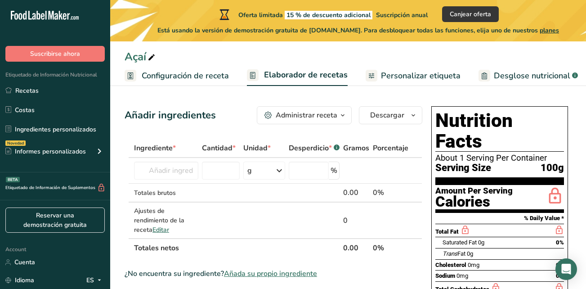
click at [176, 83] on link "Configuración de receta" at bounding box center [177, 76] width 104 height 20
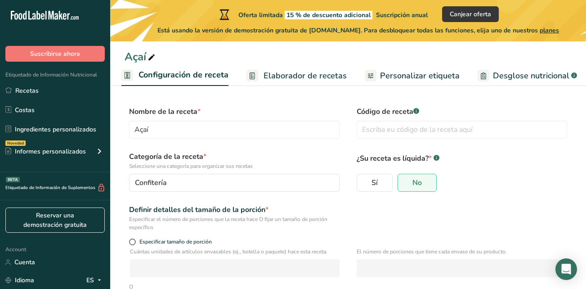
click at [326, 78] on span "Elaborador de recetas" at bounding box center [304, 76] width 83 height 12
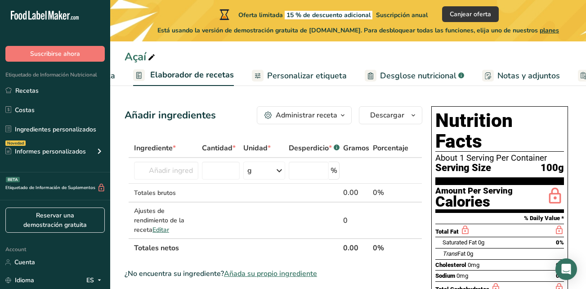
scroll to position [0, 125]
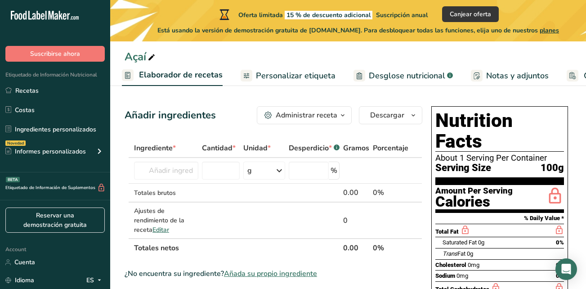
click at [319, 75] on span "Personalizar etiqueta" at bounding box center [296, 76] width 80 height 12
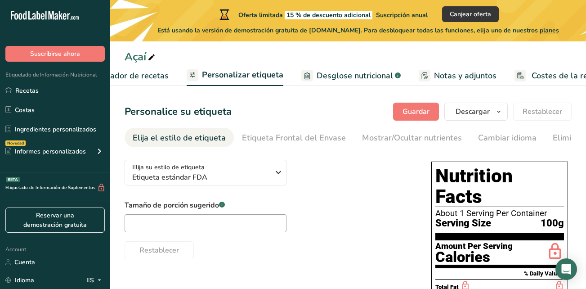
scroll to position [0, 206]
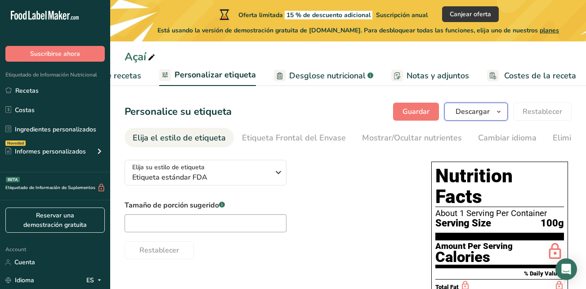
click at [473, 110] on span "Descargar" at bounding box center [472, 111] width 34 height 11
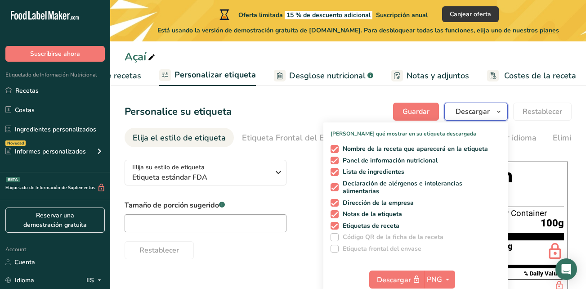
click at [474, 110] on span "Descargar" at bounding box center [472, 111] width 34 height 11
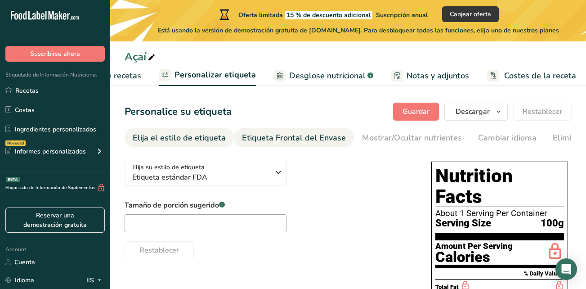
click at [304, 132] on div "Etiqueta Frontal del Envase" at bounding box center [294, 138] width 104 height 12
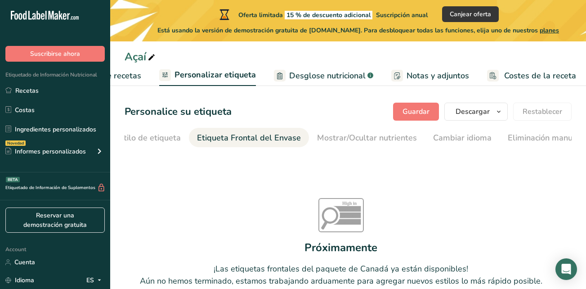
scroll to position [0, 107]
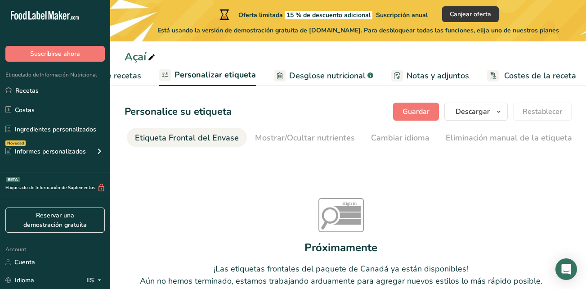
drag, startPoint x: 225, startPoint y: 149, endPoint x: 145, endPoint y: 144, distance: 80.2
click at [145, 144] on section "Personalice su etiqueta [GEOGRAPHIC_DATA] [GEOGRAPHIC_DATA] [PERSON_NAME] qué m…" at bounding box center [348, 217] width 476 height 259
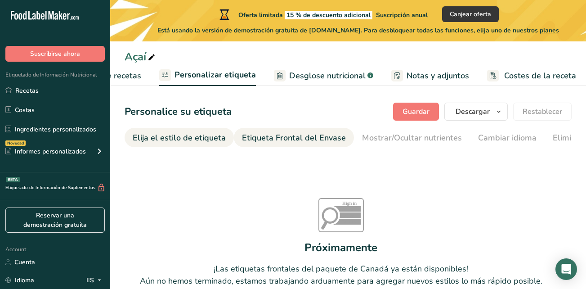
click at [153, 134] on div "Elija el estilo de etiqueta" at bounding box center [179, 138] width 93 height 12
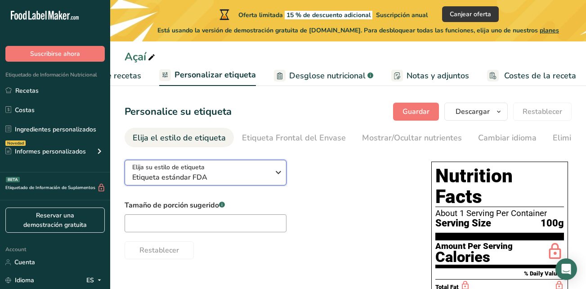
click at [204, 174] on span "Etiqueta estándar FDA" at bounding box center [200, 177] width 137 height 11
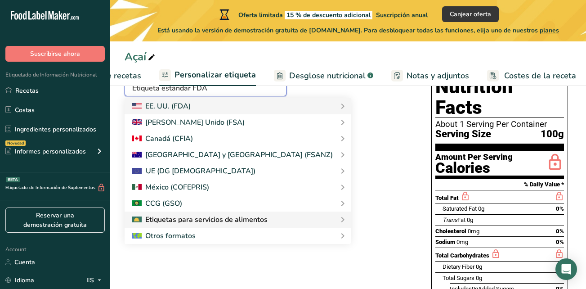
scroll to position [90, 0]
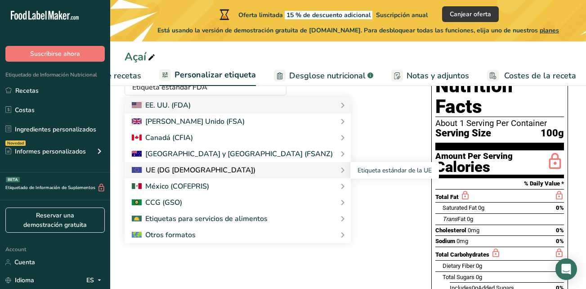
click at [241, 167] on div "UE (DG [DEMOGRAPHIC_DATA])" at bounding box center [238, 170] width 212 height 11
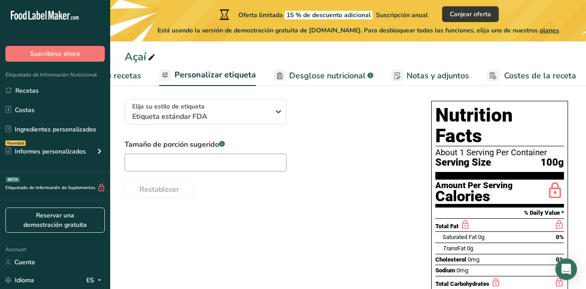
scroll to position [45, 0]
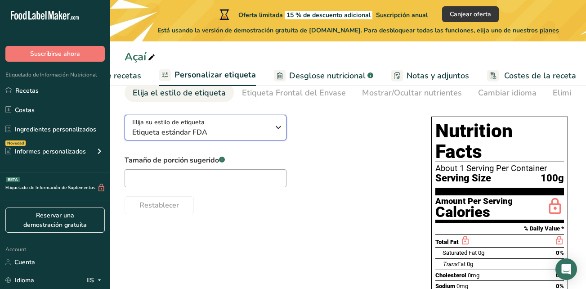
click at [268, 134] on span "Etiqueta estándar FDA" at bounding box center [200, 132] width 137 height 11
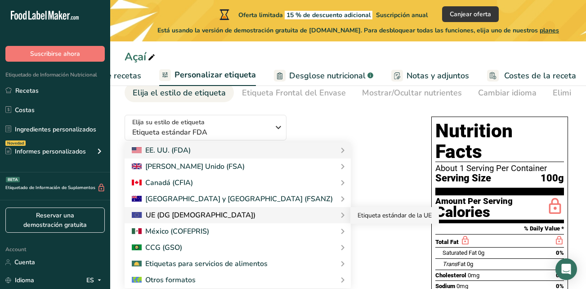
click at [350, 214] on link "Etiqueta estándar de la UE" at bounding box center [394, 215] width 89 height 17
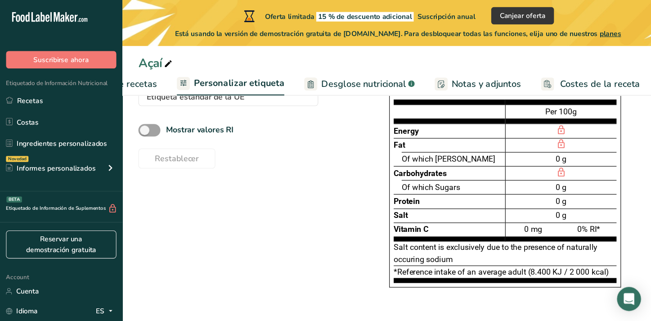
scroll to position [0, 140]
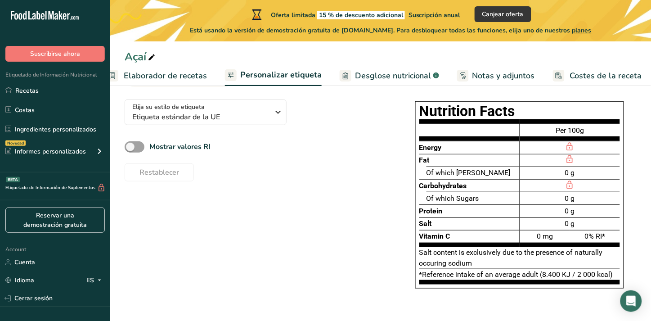
drag, startPoint x: 571, startPoint y: 0, endPoint x: 409, endPoint y: 222, distance: 274.1
click at [387, 232] on div "Elija su estilo de etiqueta Etiqueta estándar de la UE [GEOGRAPHIC_DATA]. (FDA)…" at bounding box center [381, 199] width 512 height 214
